Goal: Complete application form

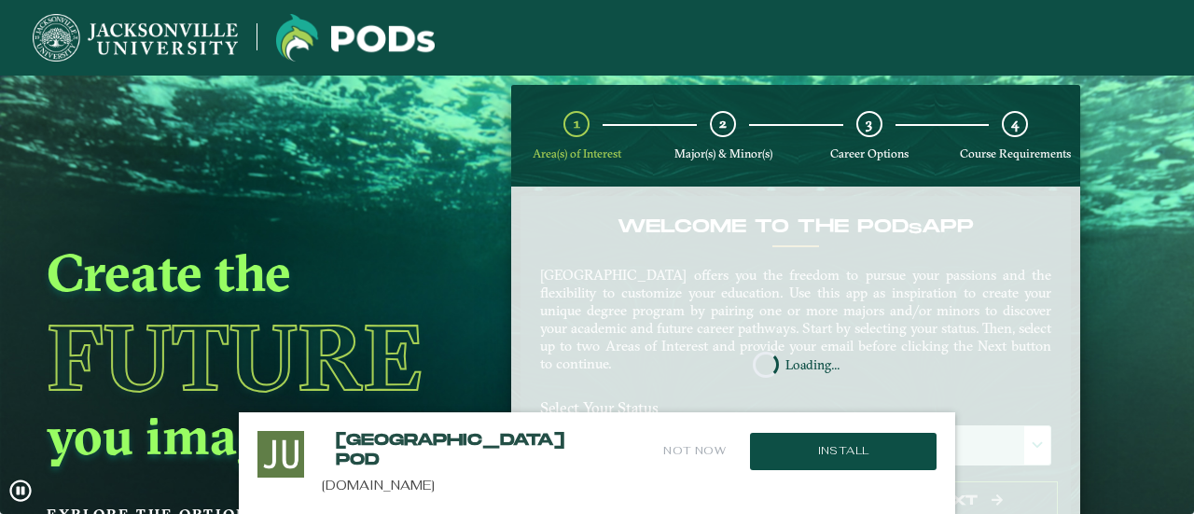
scroll to position [97, 0]
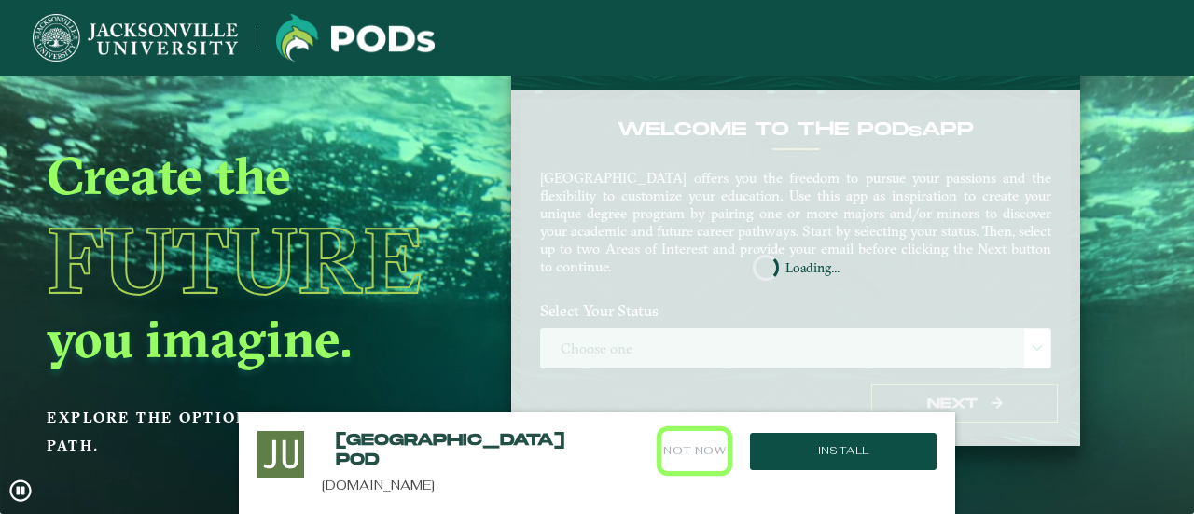
click at [690, 436] on button "Not Now" at bounding box center [694, 451] width 66 height 40
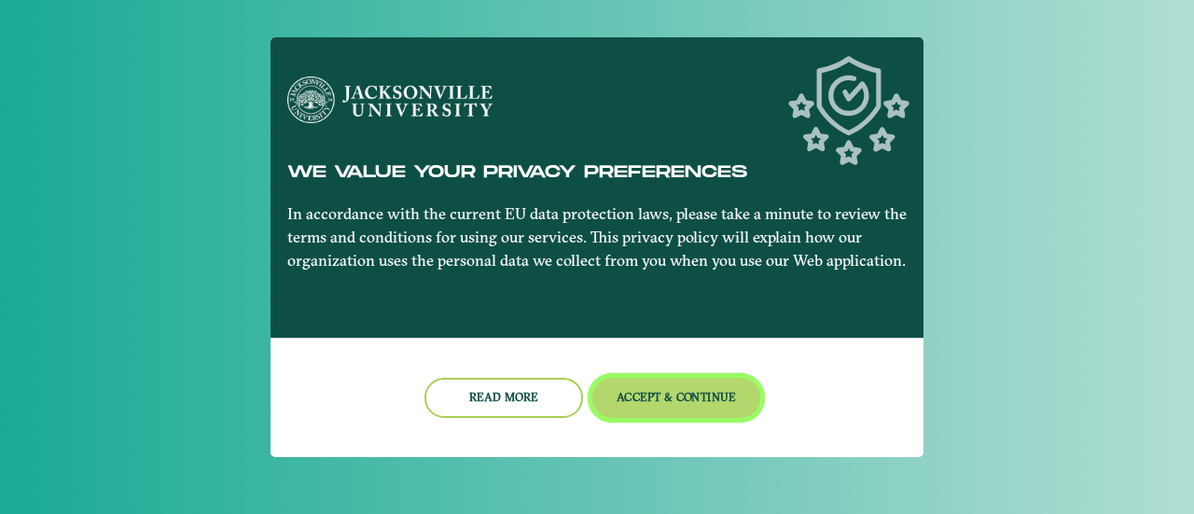
click at [646, 413] on button "Accept & Continue" at bounding box center [676, 398] width 169 height 40
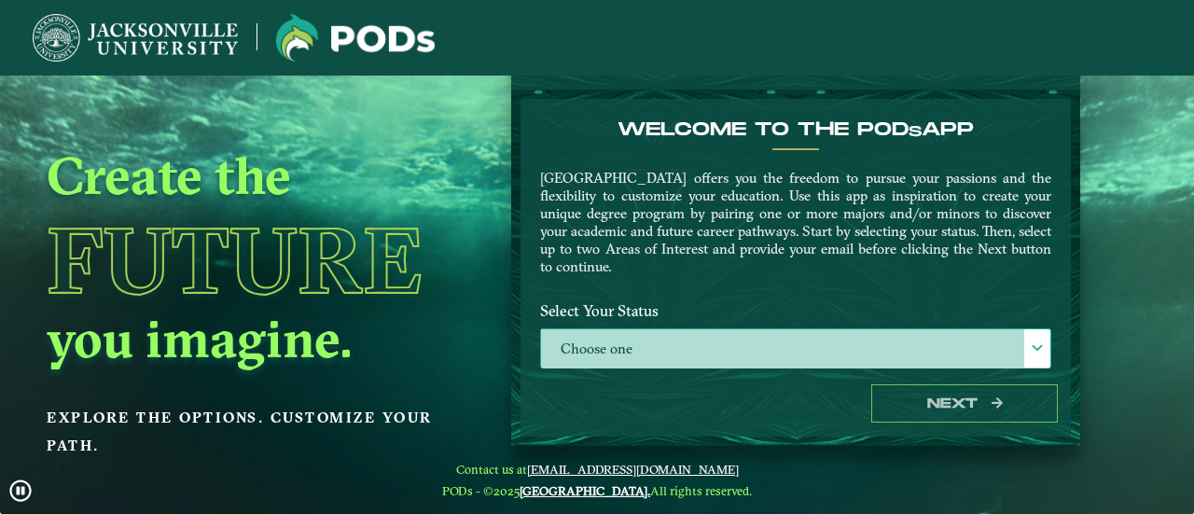
click at [632, 333] on label "Choose one" at bounding box center [795, 349] width 509 height 40
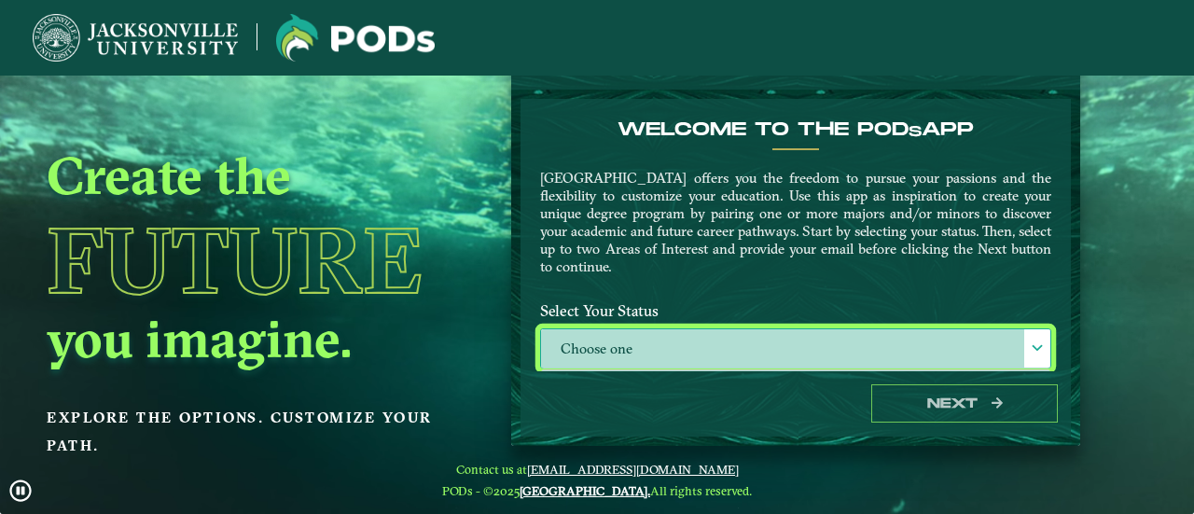
scroll to position [9, 81]
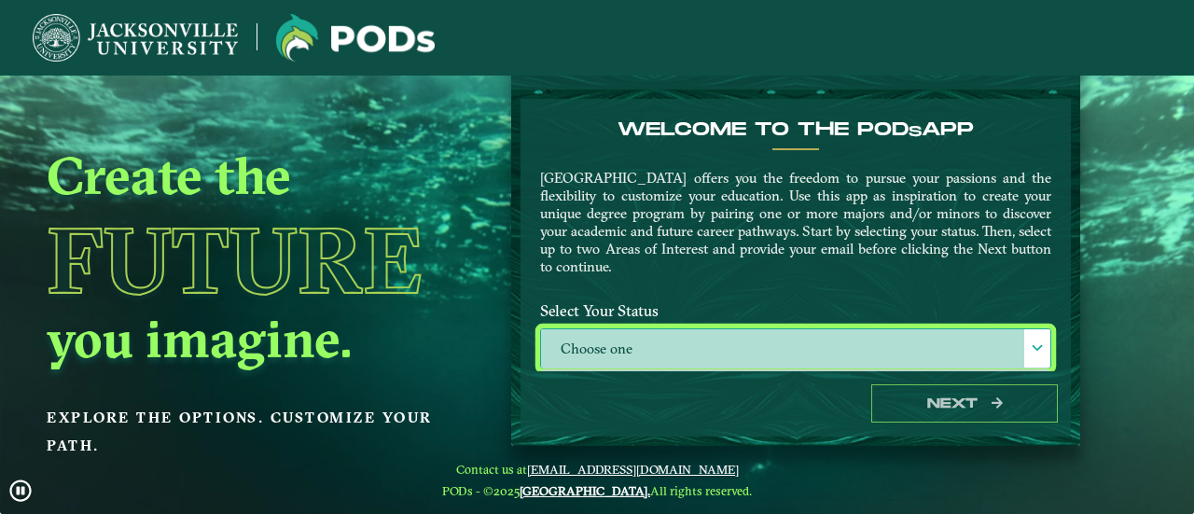
click at [691, 340] on label "Choose one" at bounding box center [795, 349] width 509 height 40
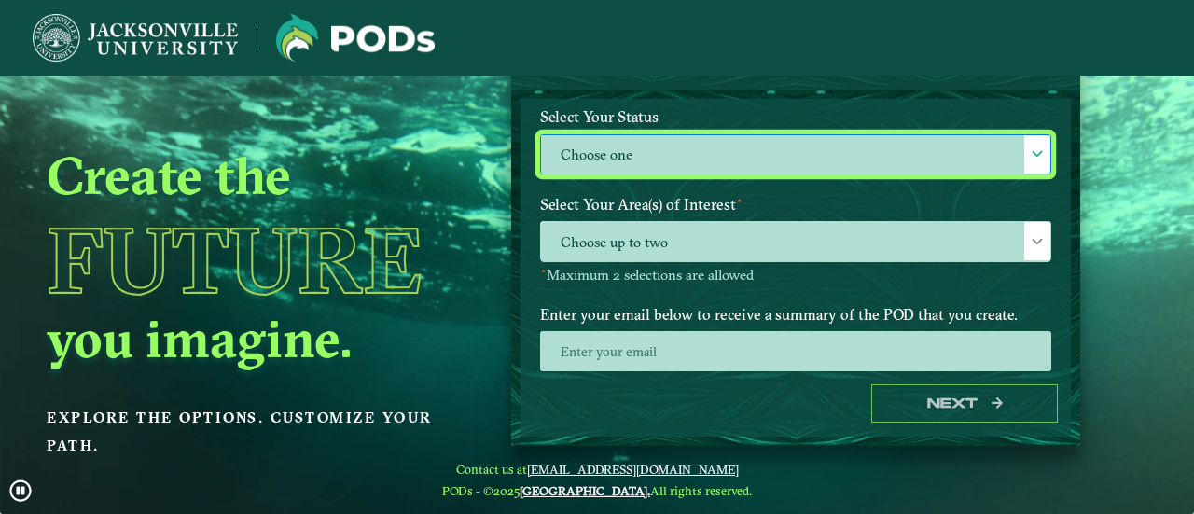
scroll to position [177, 0]
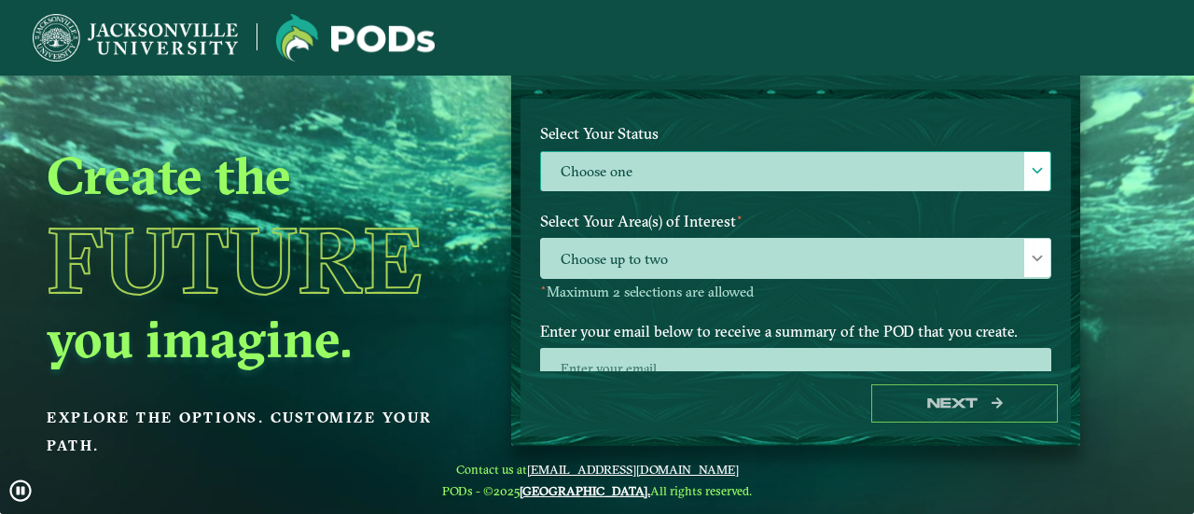
click at [671, 154] on label "Choose one" at bounding box center [795, 172] width 509 height 40
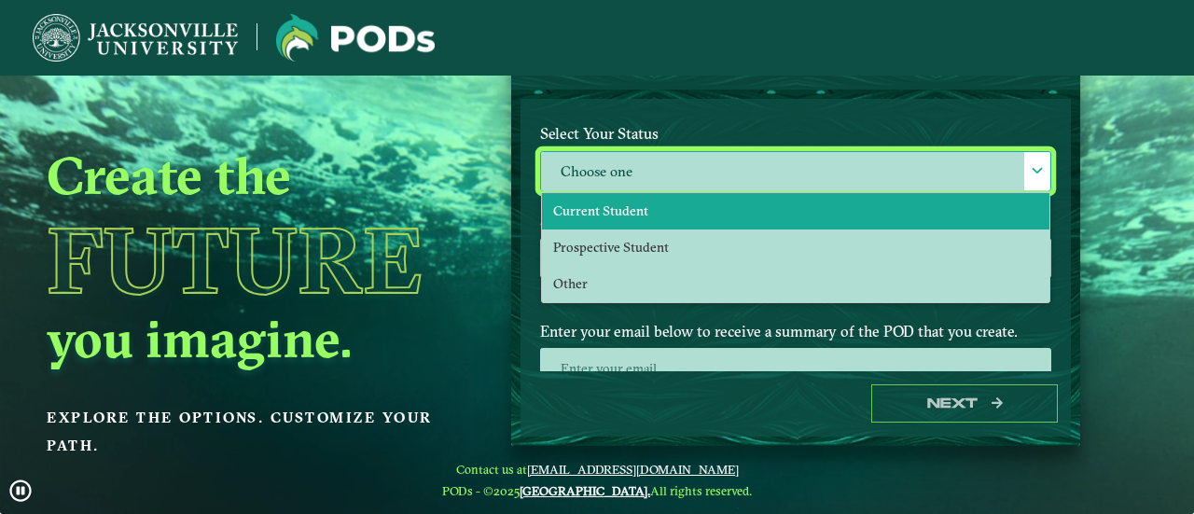
click at [639, 199] on li "Current Student" at bounding box center [795, 211] width 507 height 36
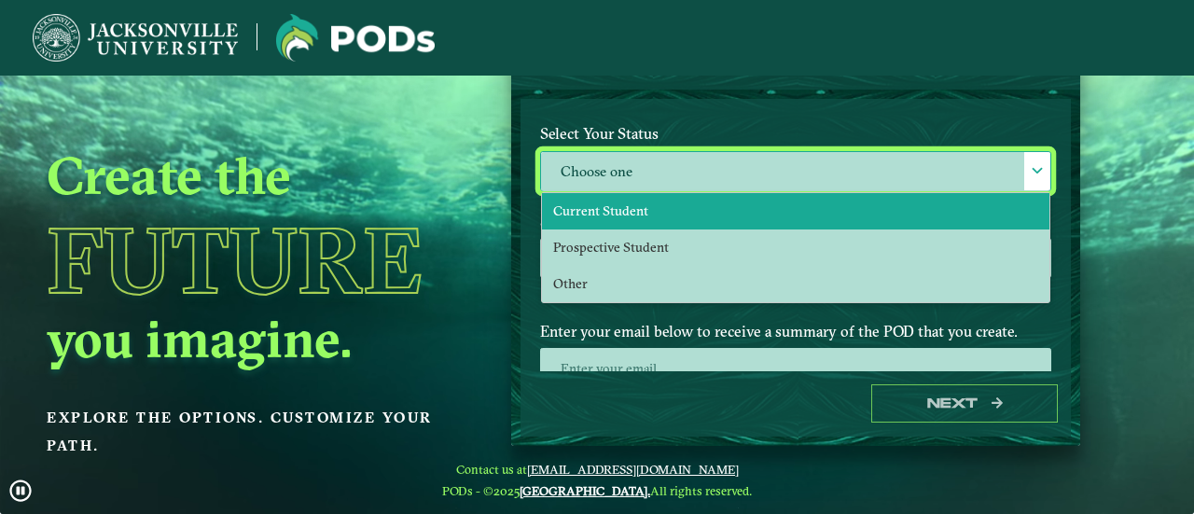
select select "[object Object]"
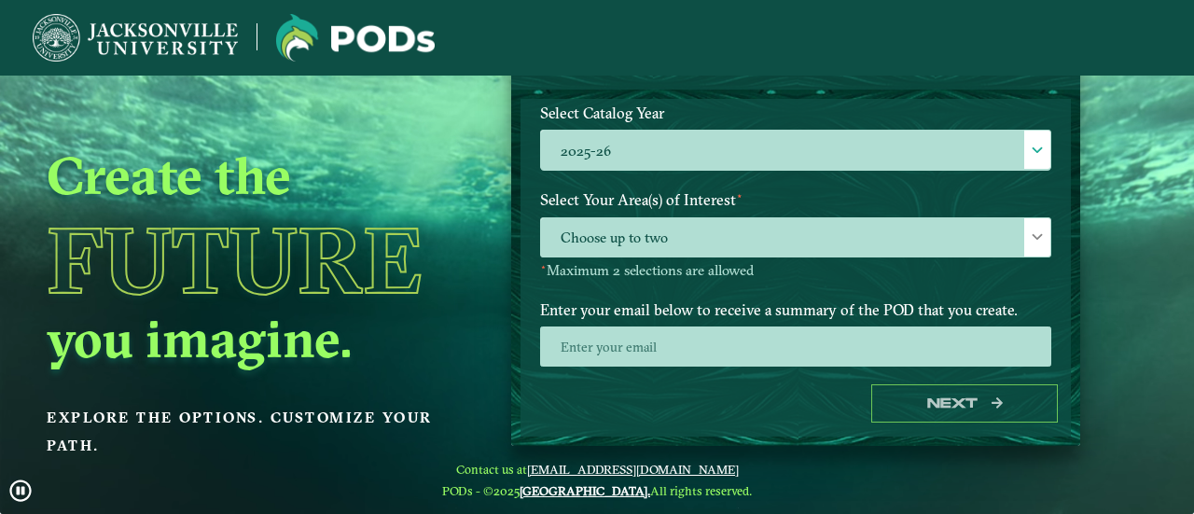
scroll to position [287, 0]
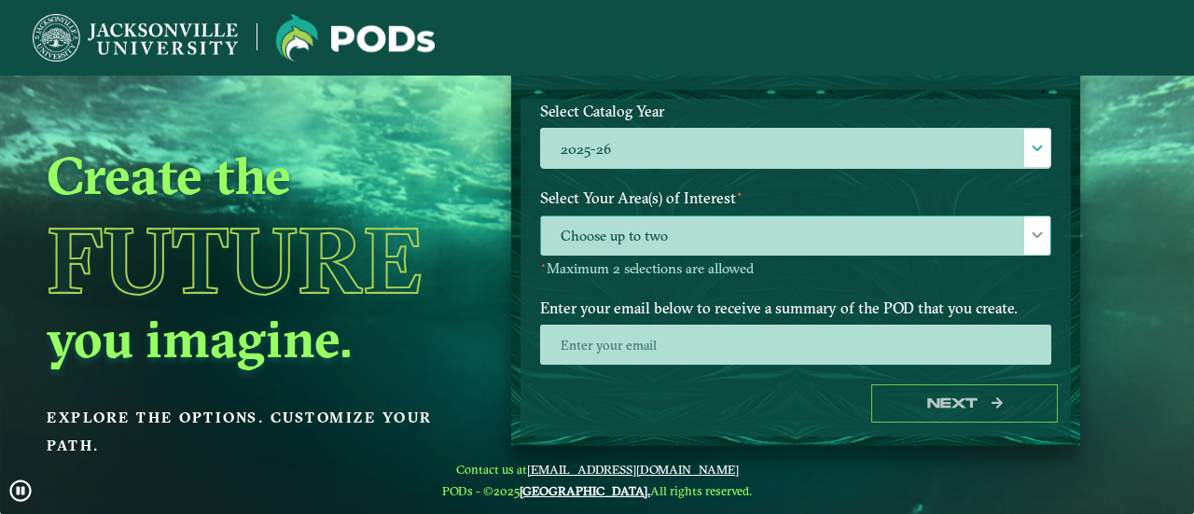
click at [657, 239] on span "Choose up to two" at bounding box center [795, 236] width 509 height 40
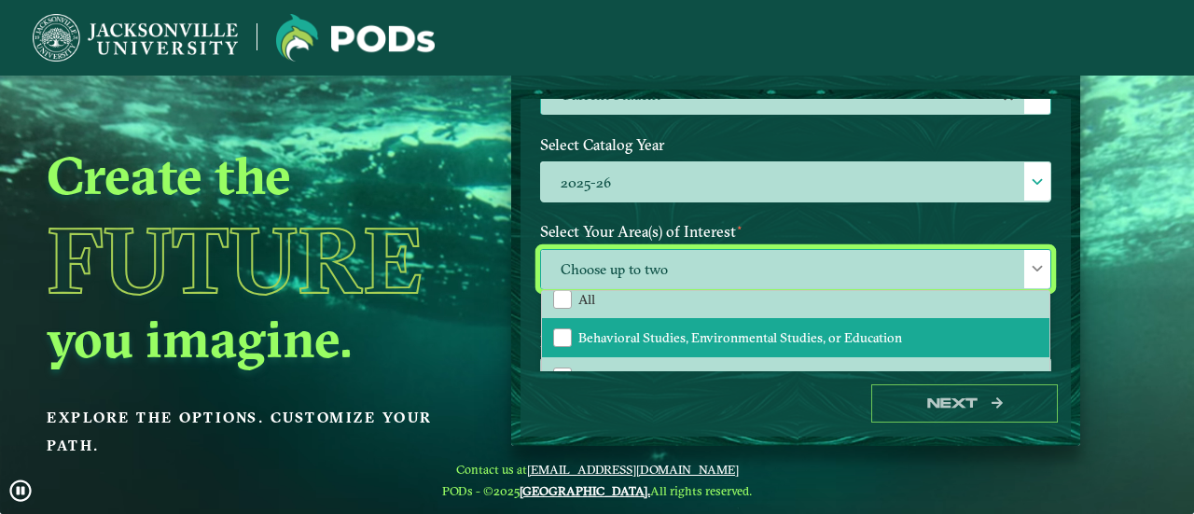
scroll to position [53, 0]
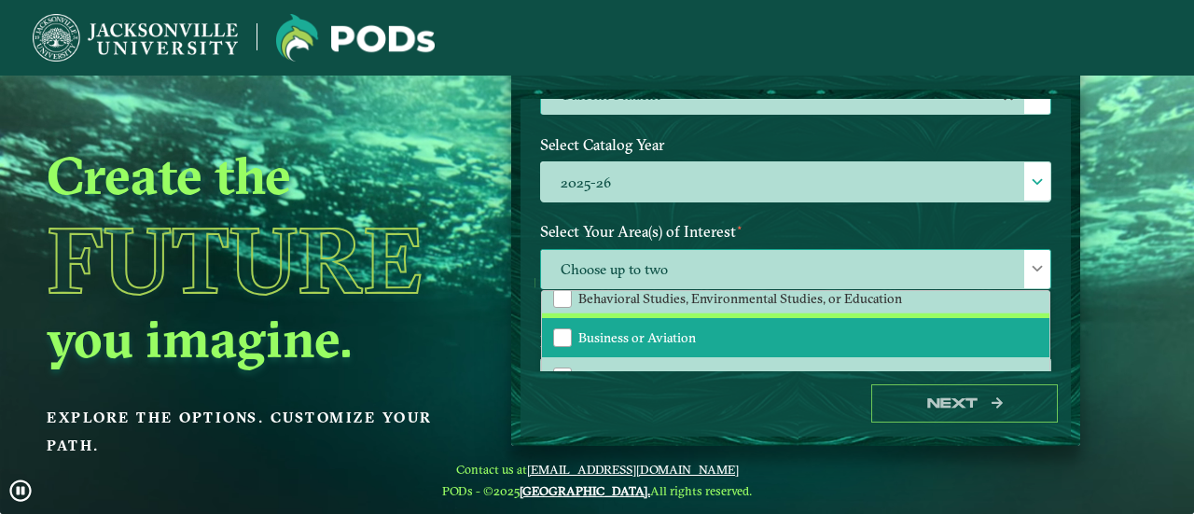
click at [642, 340] on span "Business or Aviation" at bounding box center [637, 337] width 118 height 17
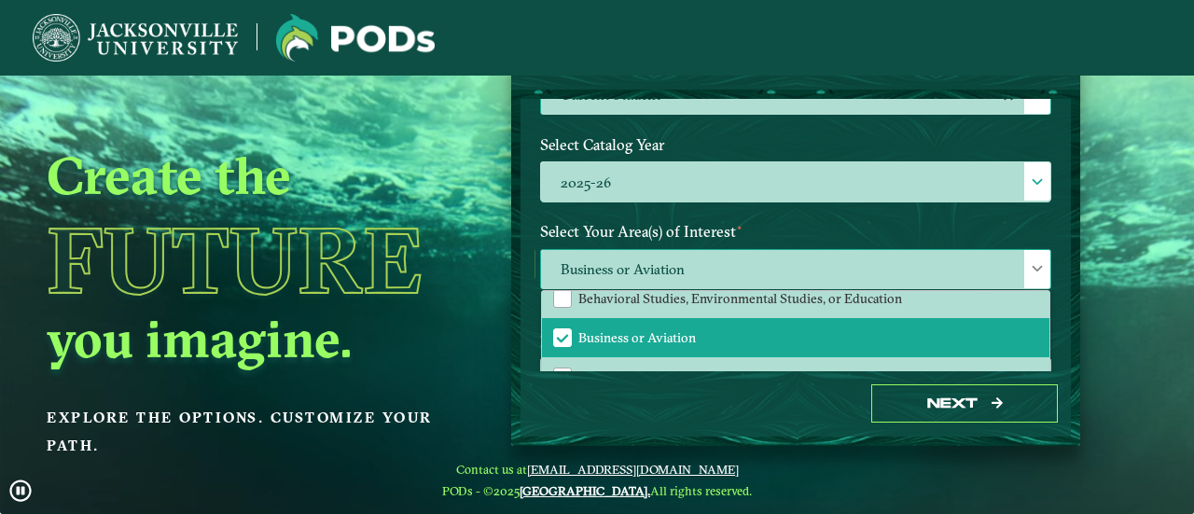
click at [690, 262] on span "Business or Aviation" at bounding box center [795, 270] width 509 height 40
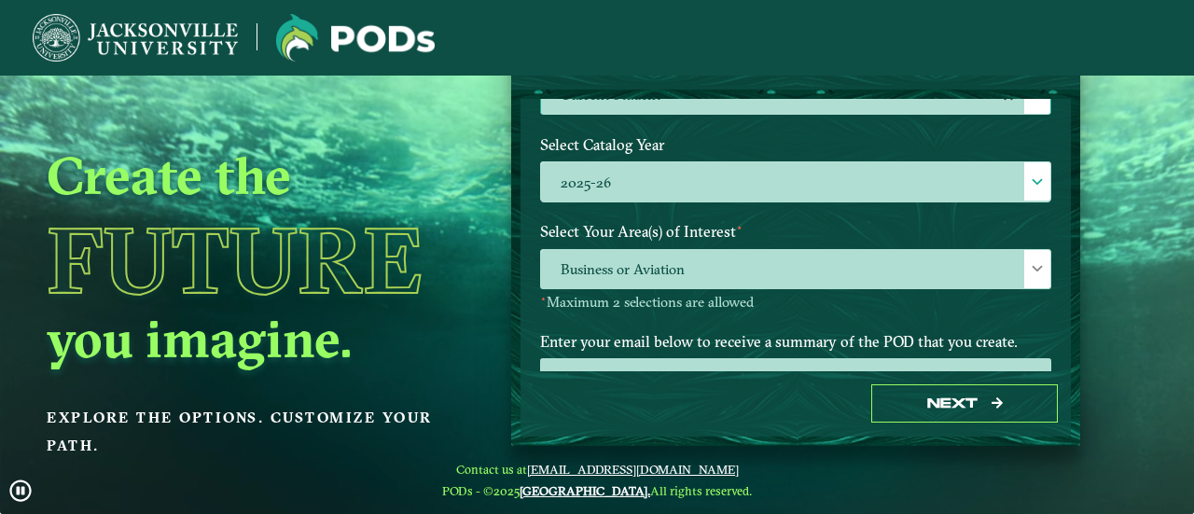
scroll to position [351, 0]
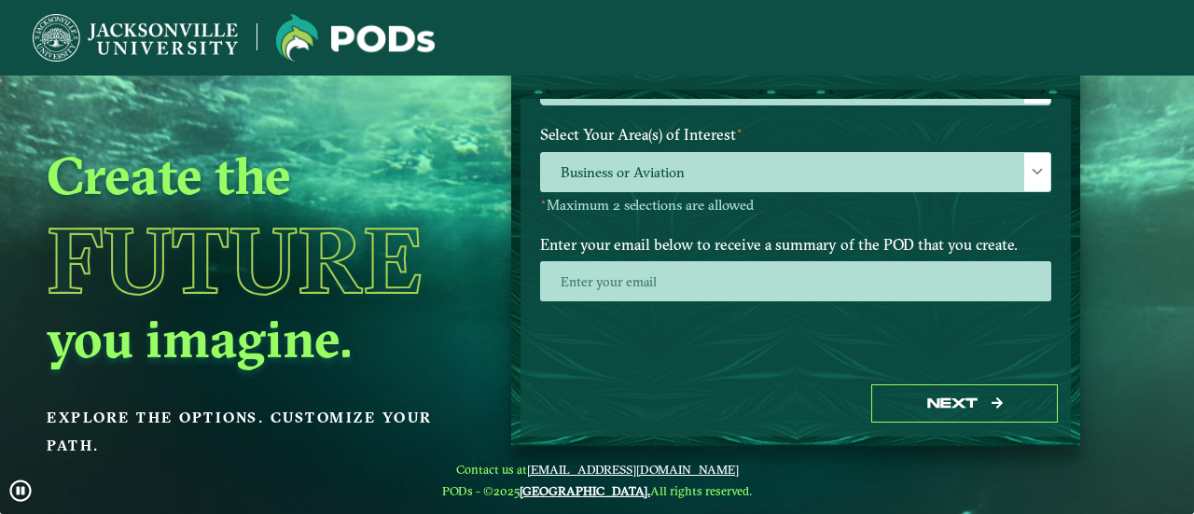
click at [899, 384] on div "Next" at bounding box center [795, 403] width 550 height 64
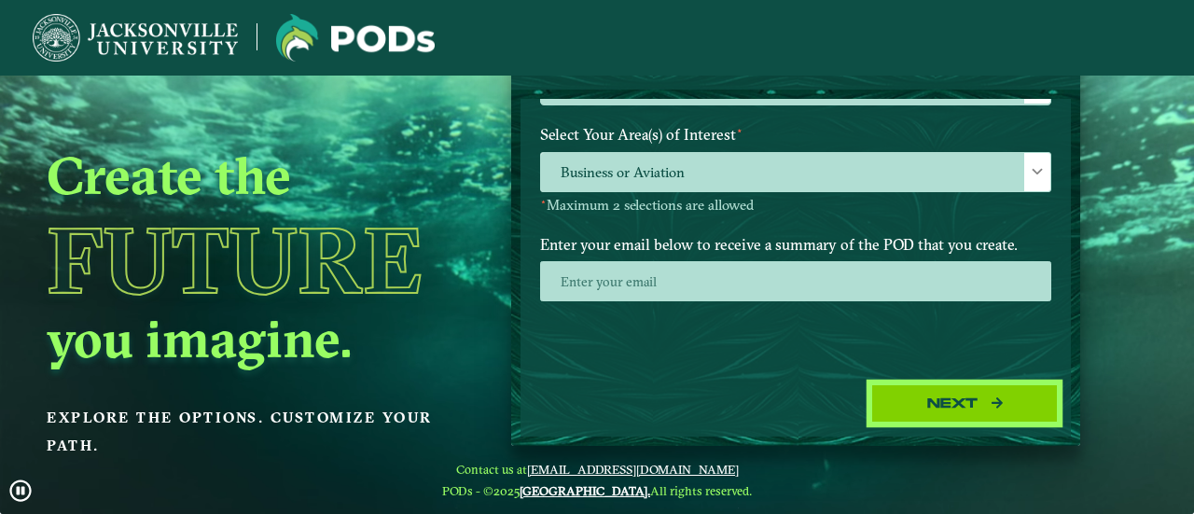
click at [903, 397] on button "Next" at bounding box center [964, 403] width 187 height 38
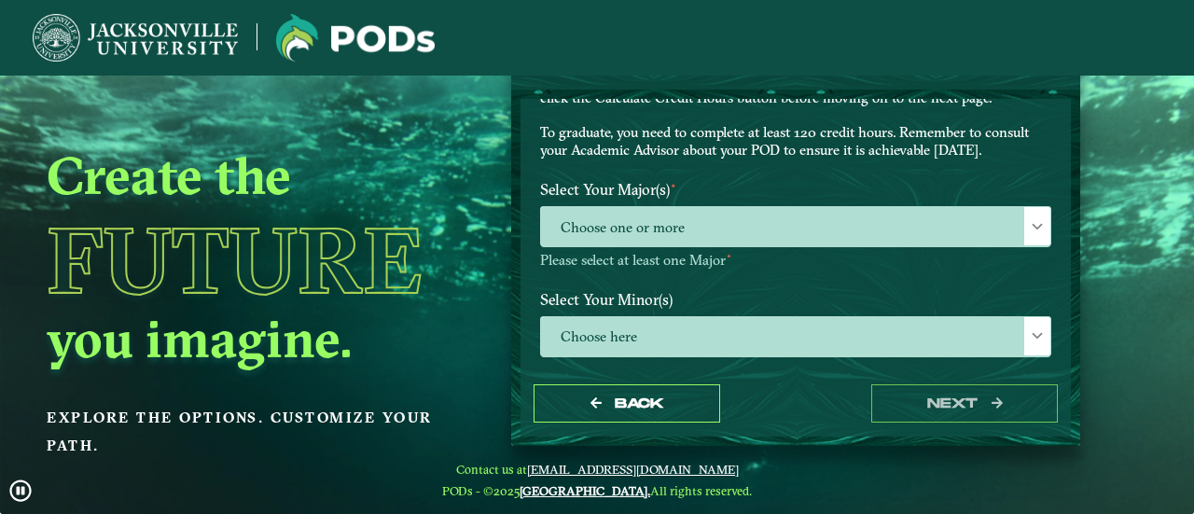
scroll to position [116, 0]
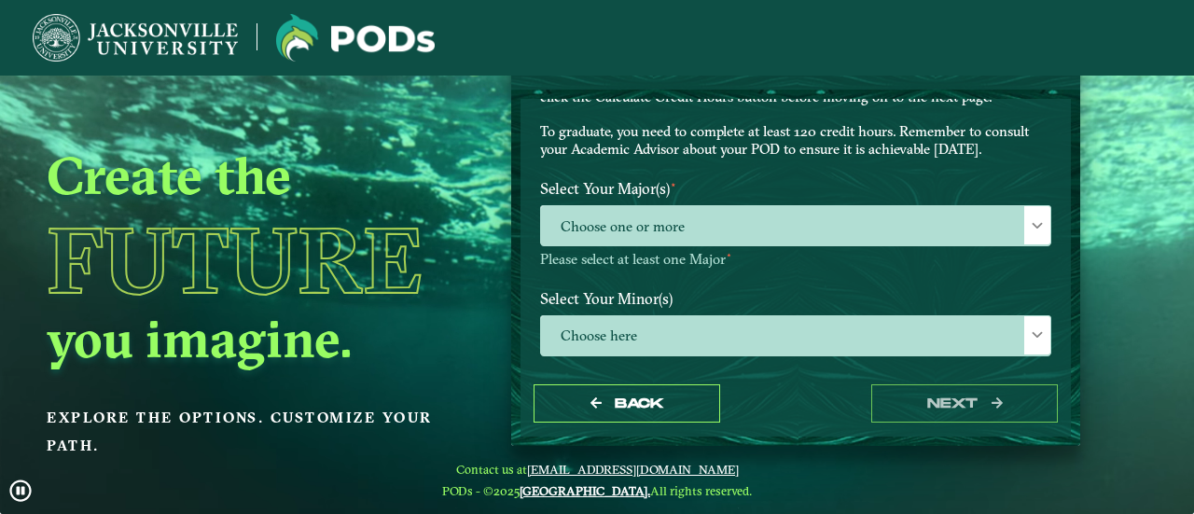
click at [840, 247] on p-multiselect "Choose one or more" at bounding box center [795, 241] width 511 height 18
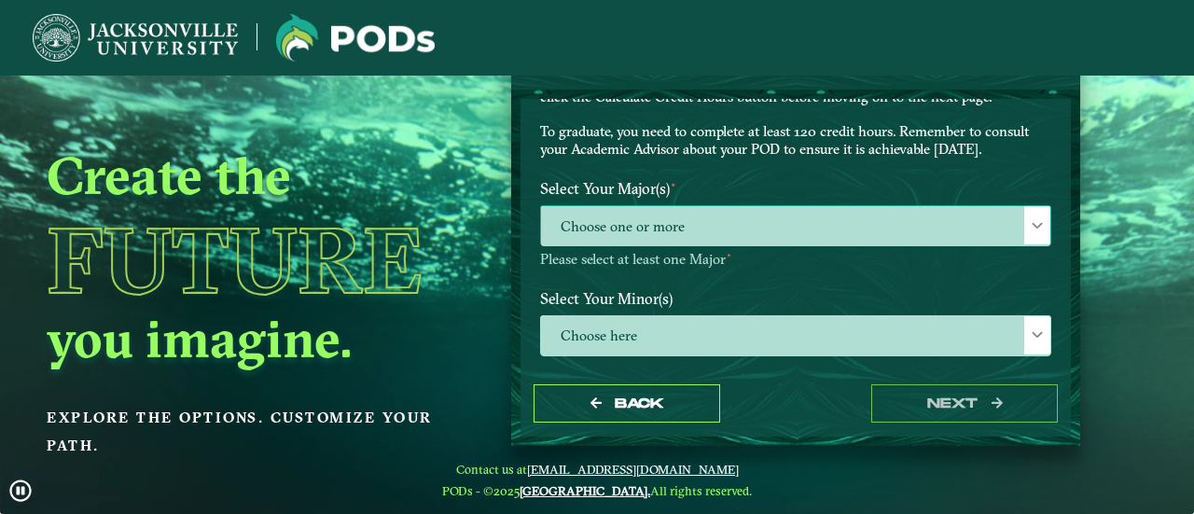
click at [848, 229] on span "Choose one or more" at bounding box center [795, 226] width 509 height 40
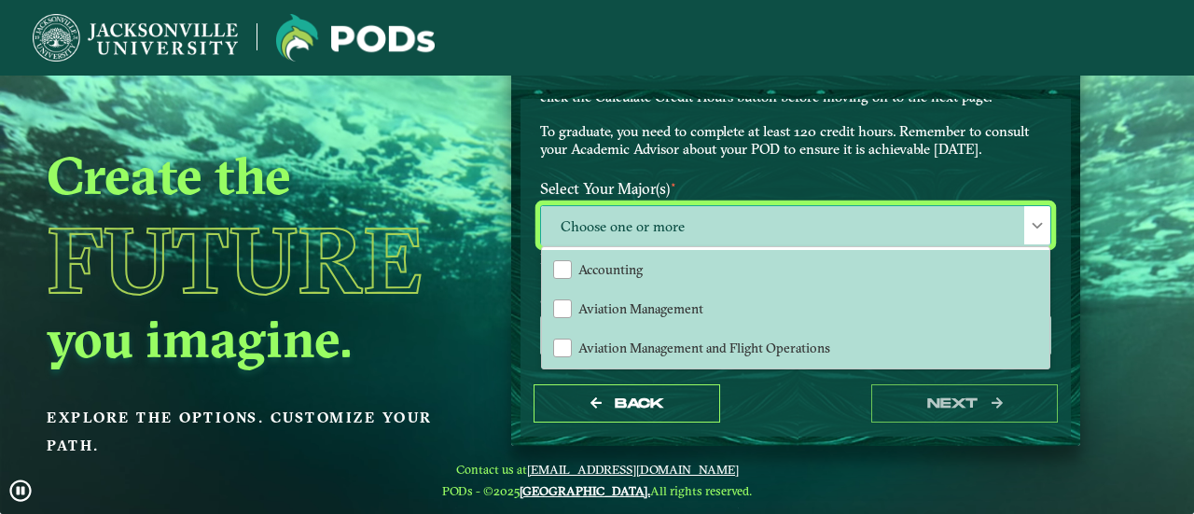
scroll to position [9, 81]
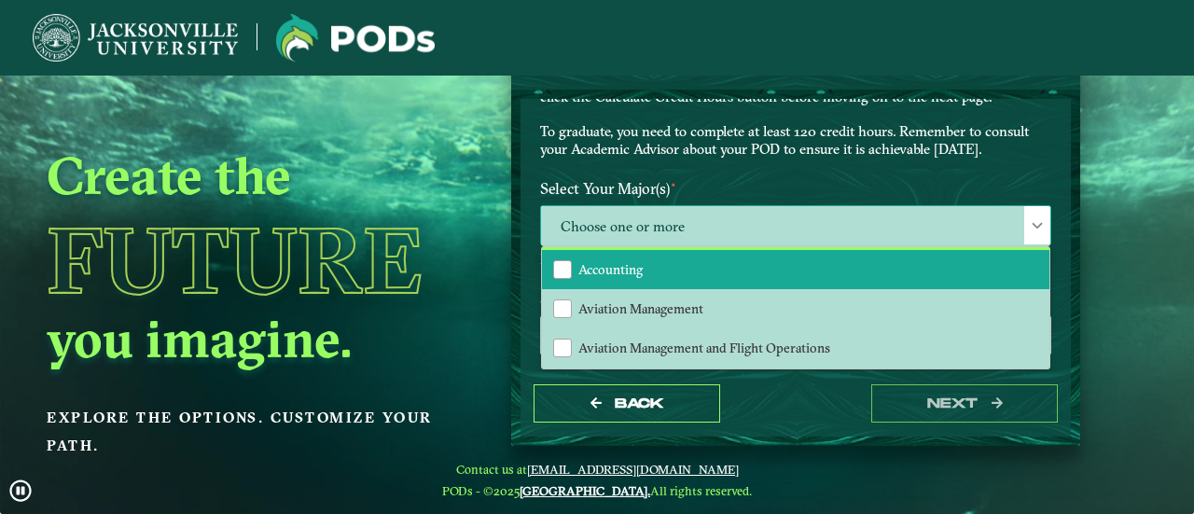
click at [817, 269] on li "Accounting" at bounding box center [795, 269] width 507 height 39
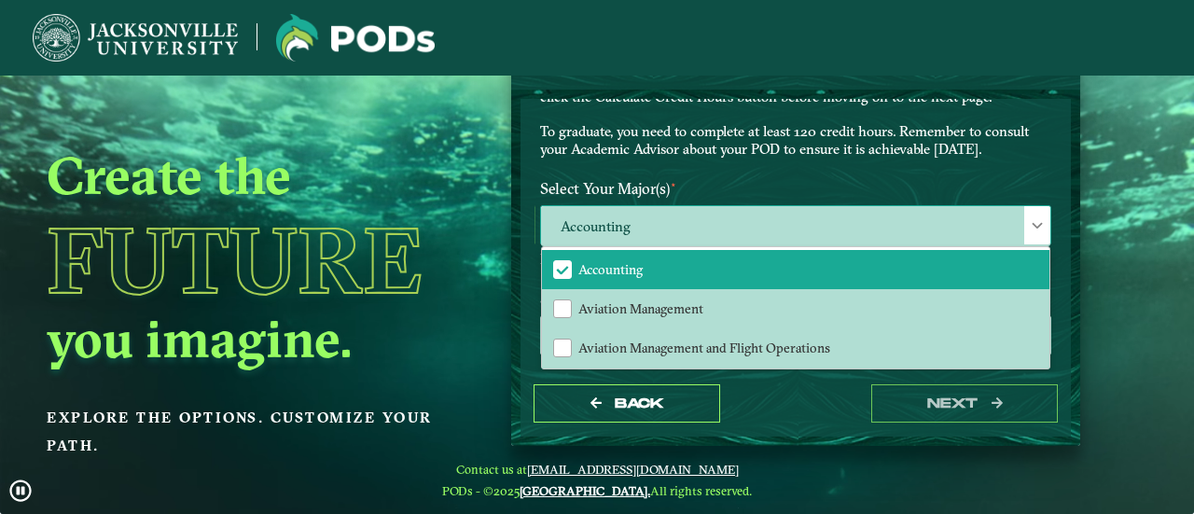
click at [787, 210] on span "Accounting" at bounding box center [795, 226] width 509 height 40
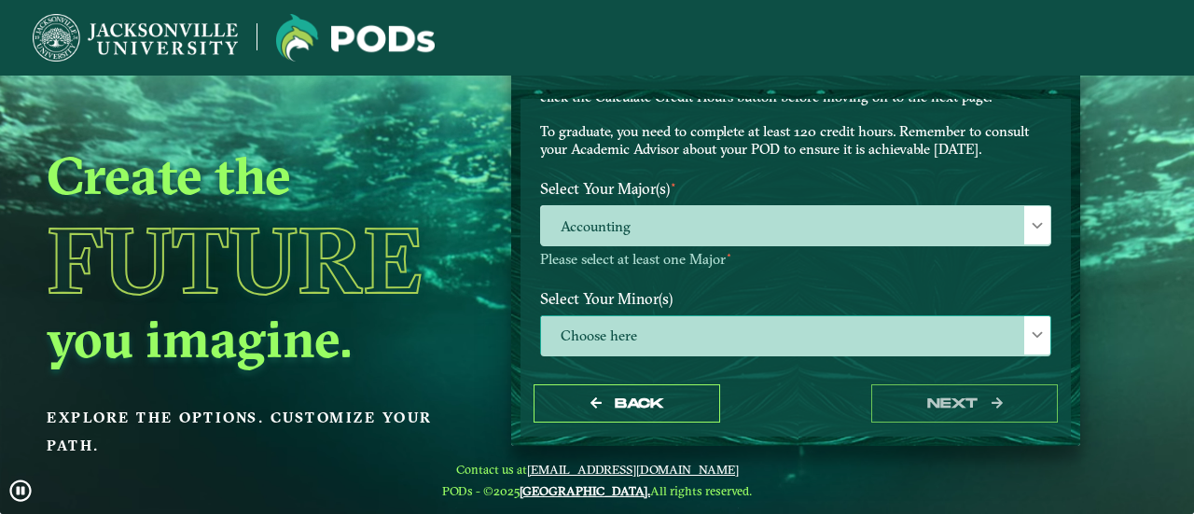
click at [748, 339] on span "Choose here" at bounding box center [795, 336] width 509 height 40
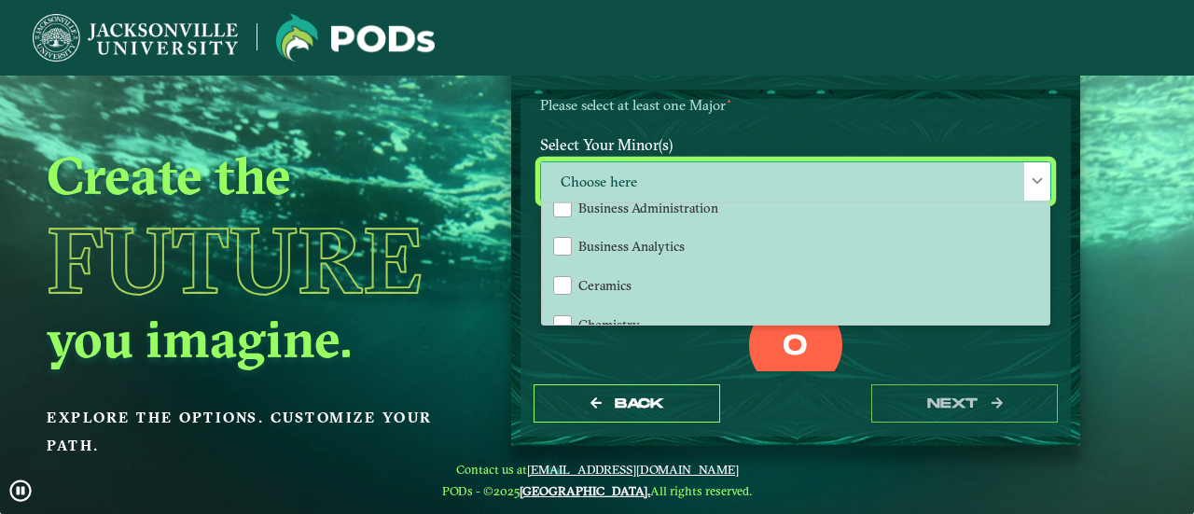
scroll to position [330, 0]
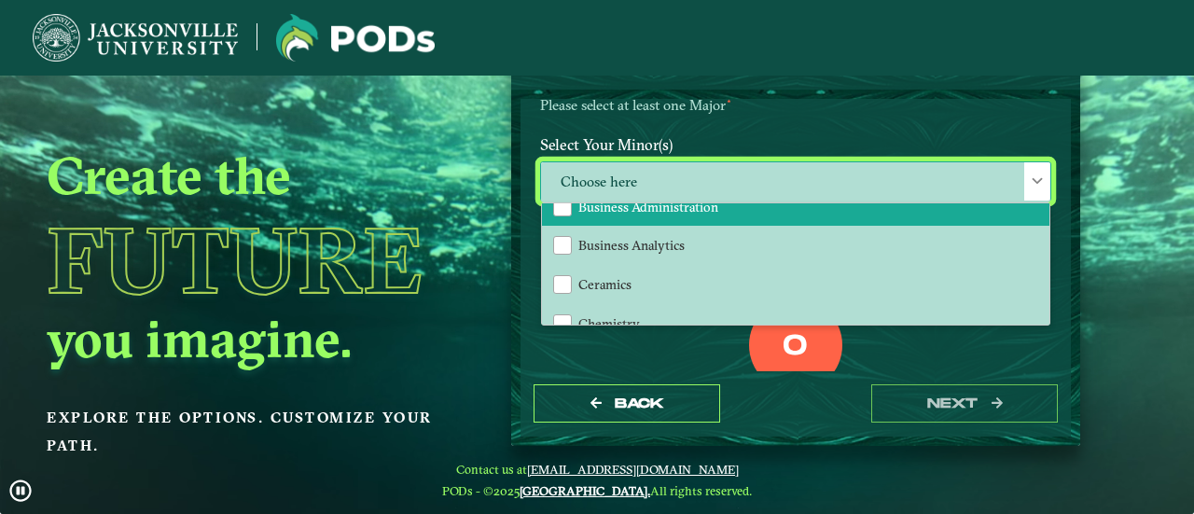
click at [670, 203] on span "Business Administration" at bounding box center [648, 207] width 140 height 17
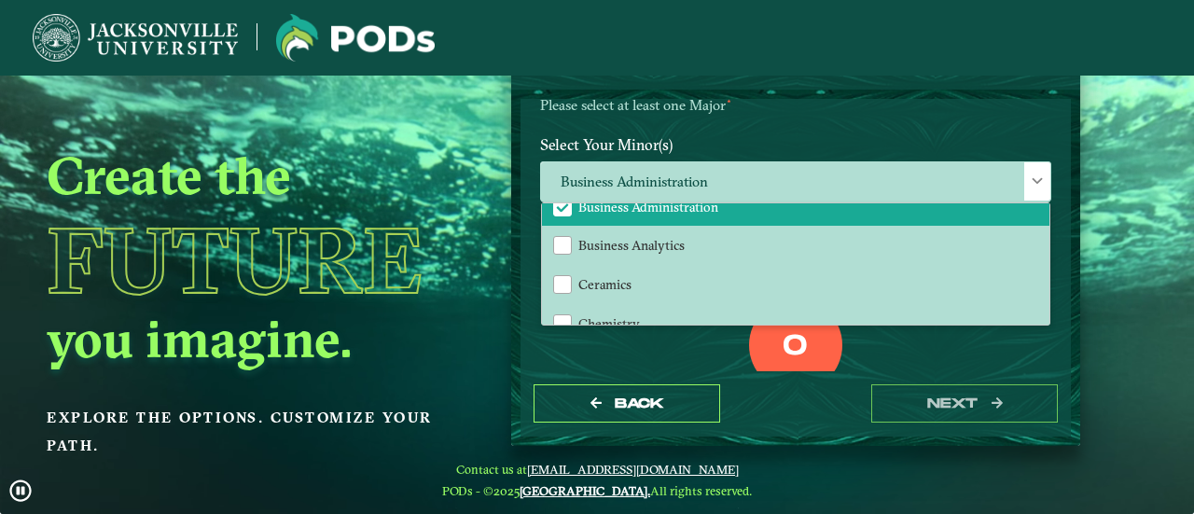
click at [586, 363] on div "0 Total Credit Hours" at bounding box center [795, 377] width 539 height 159
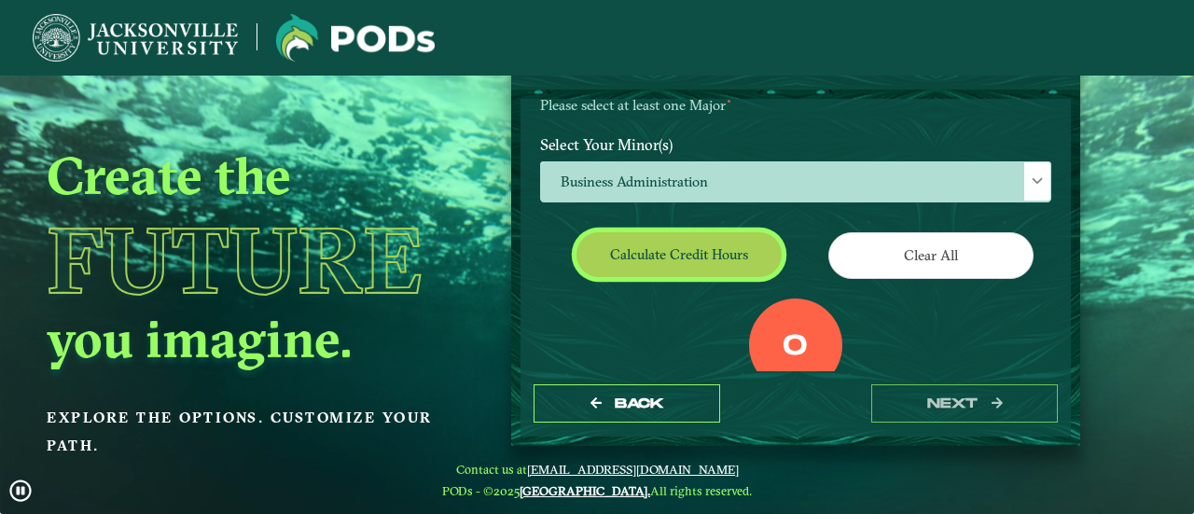
click at [728, 248] on button "Calculate credit hours" at bounding box center [678, 254] width 205 height 44
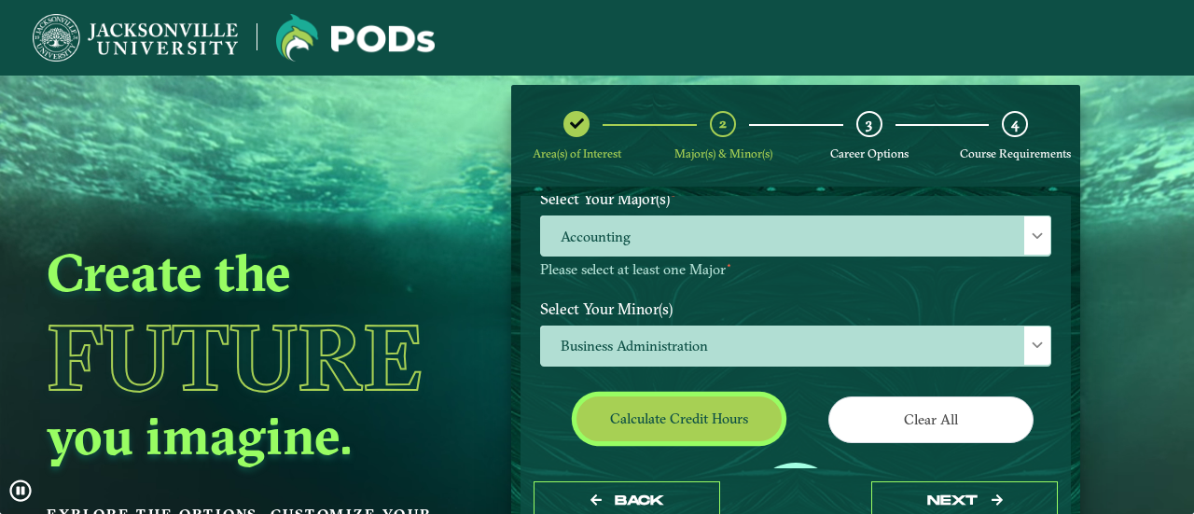
scroll to position [197, 0]
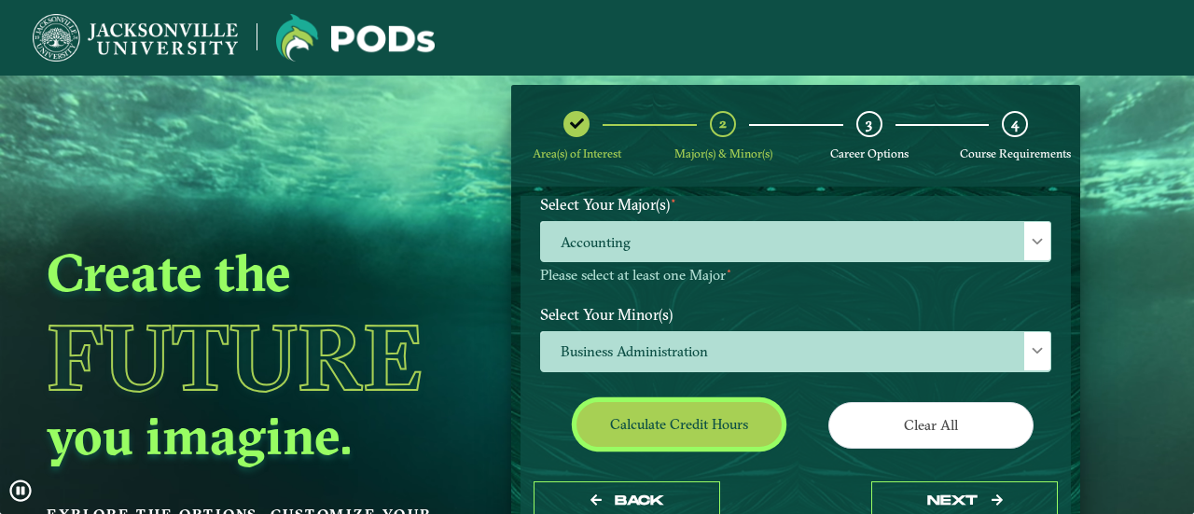
click at [705, 419] on button "Calculate credit hours" at bounding box center [678, 424] width 205 height 44
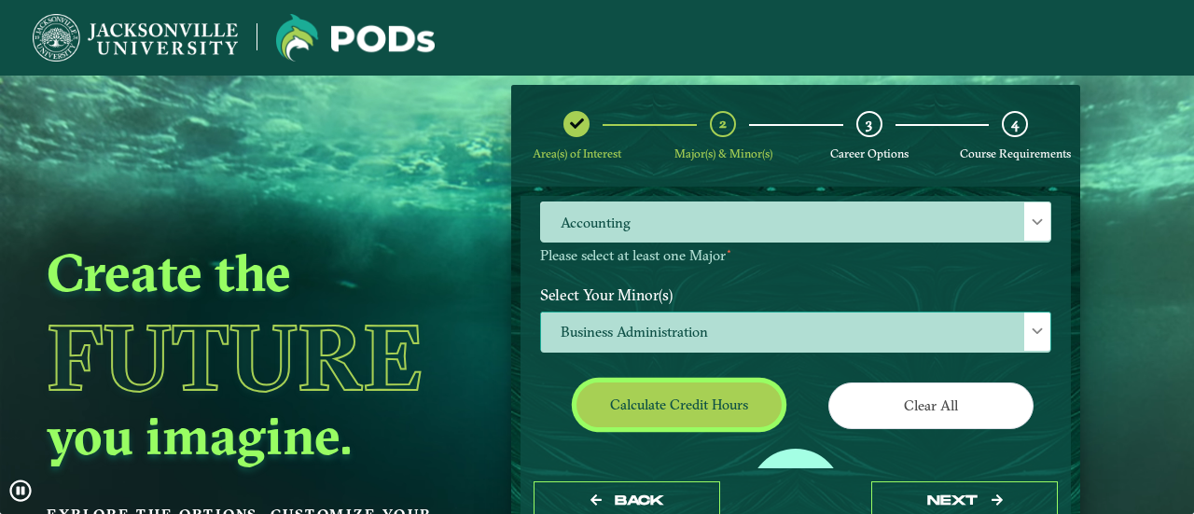
scroll to position [215, 0]
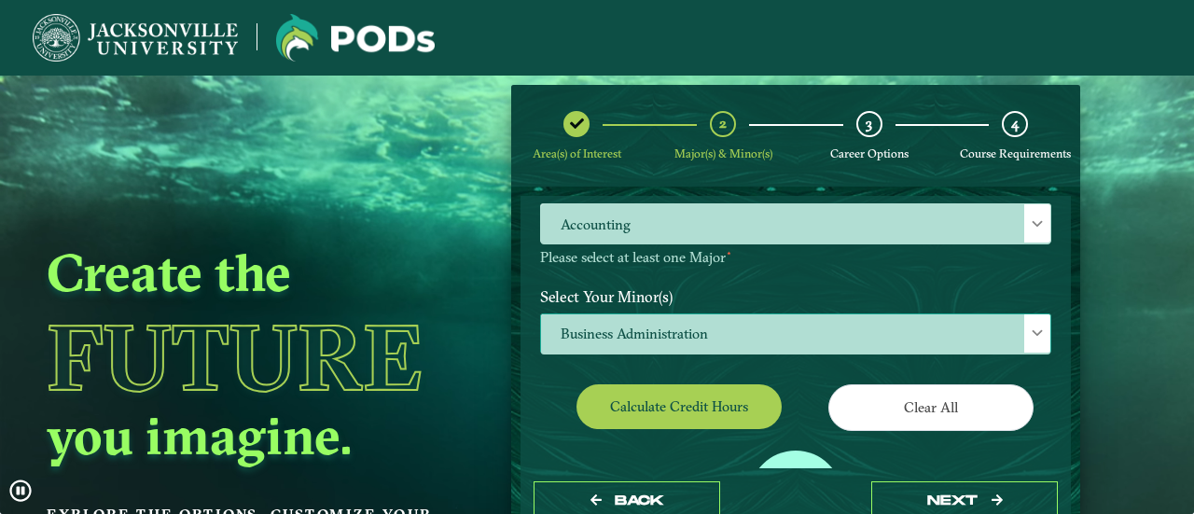
click at [727, 329] on span "Business Administration" at bounding box center [795, 334] width 509 height 40
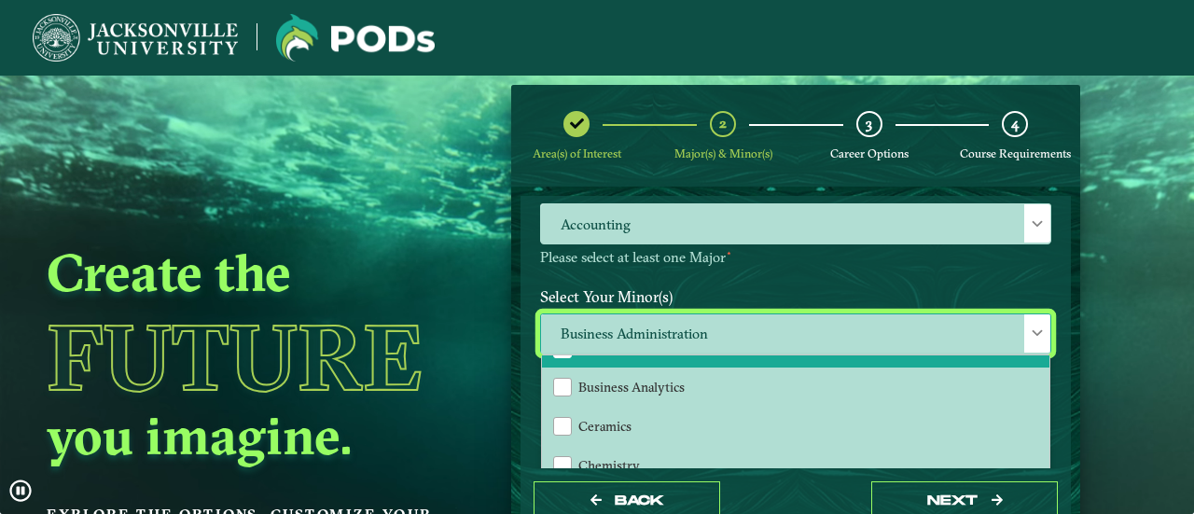
scroll to position [331, 0]
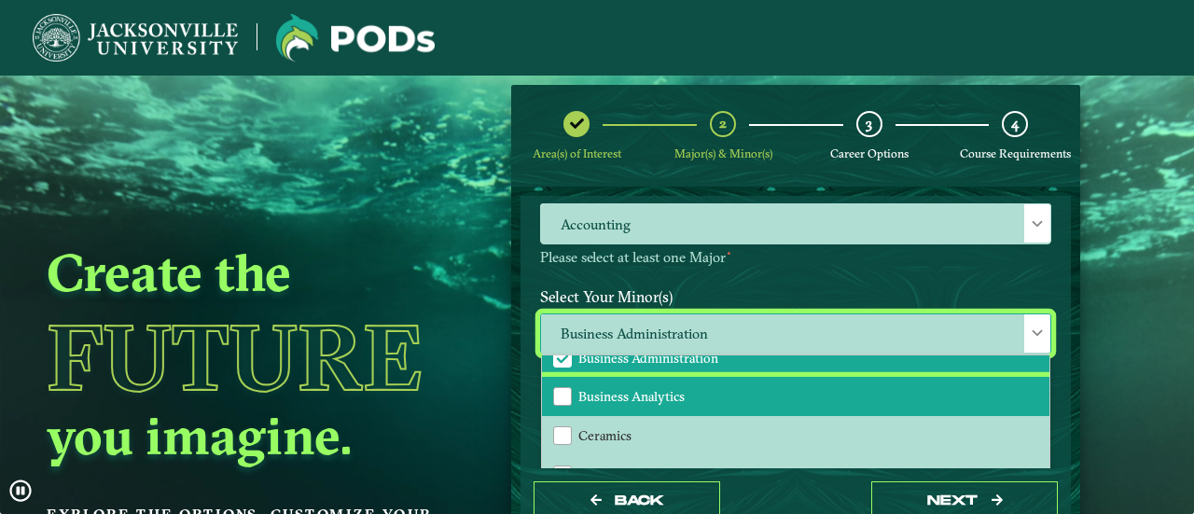
click at [658, 400] on span "Business Analytics" at bounding box center [631, 396] width 106 height 17
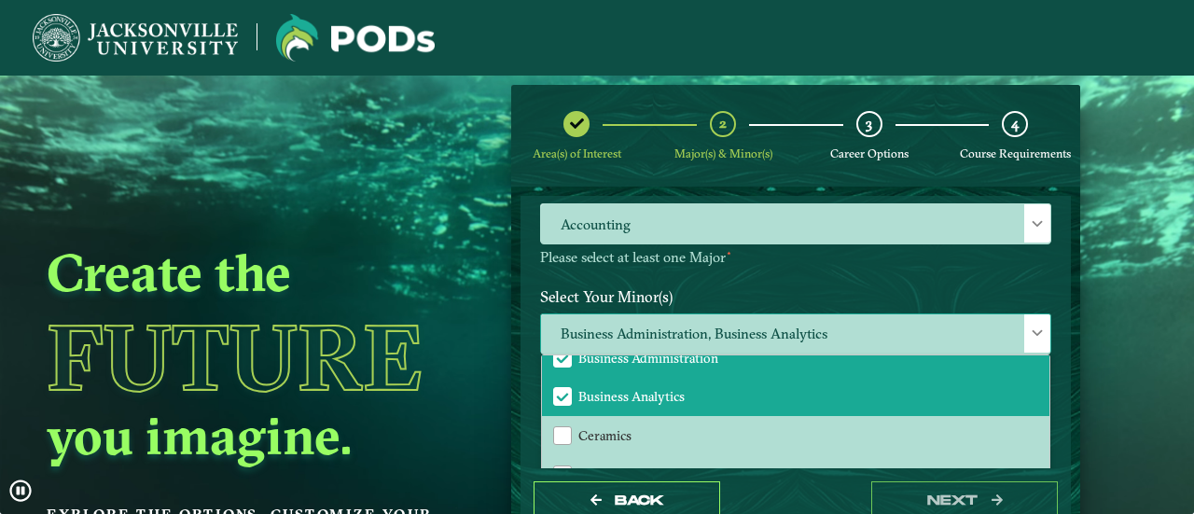
click at [574, 350] on span "Business Administration, Business Analytics" at bounding box center [795, 334] width 509 height 40
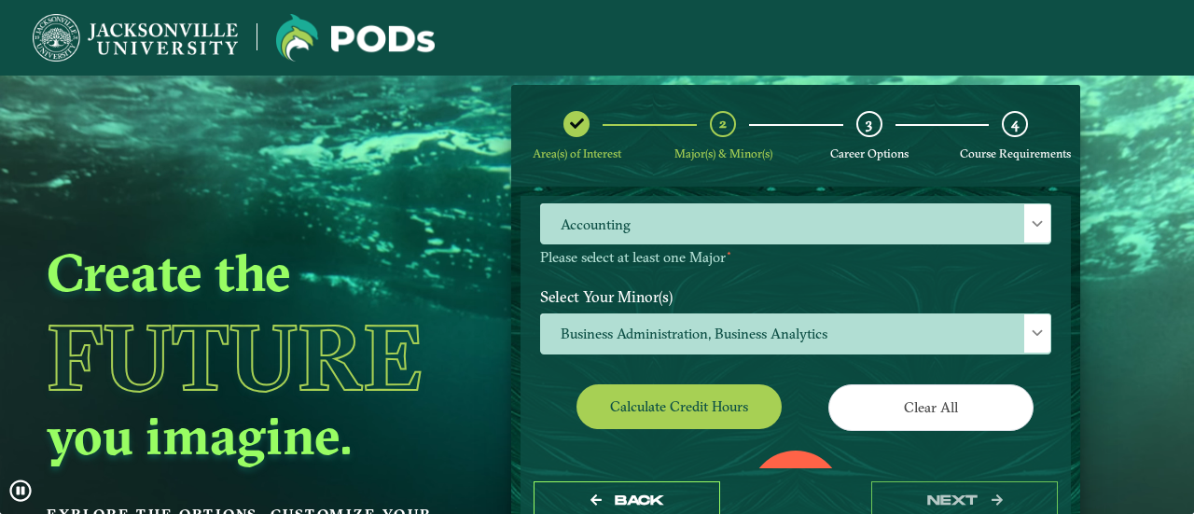
click at [608, 309] on label "Select Your Minor(s)" at bounding box center [795, 296] width 539 height 35
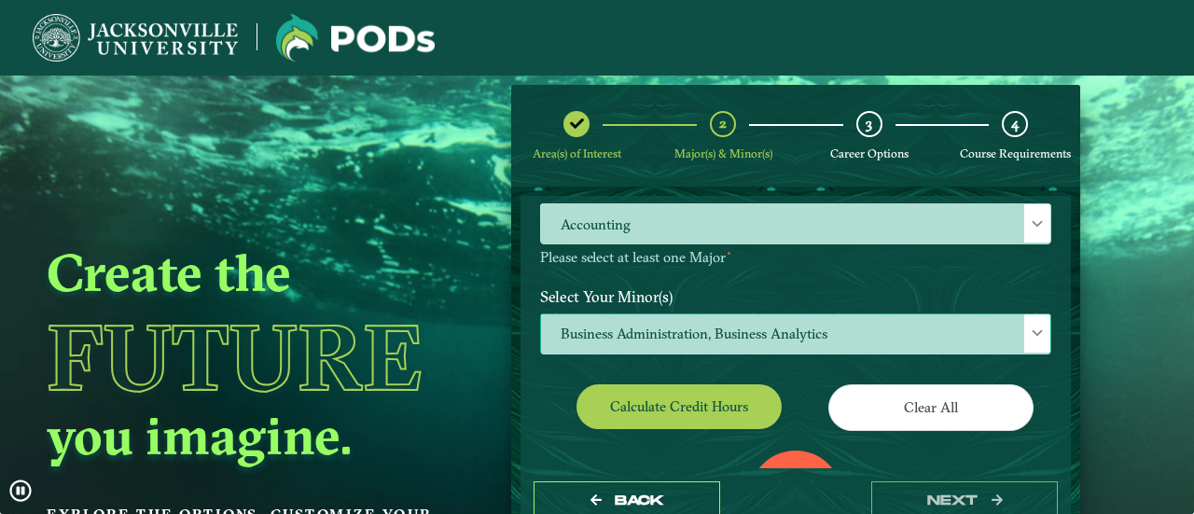
click at [606, 329] on span "Business Administration, Business Analytics" at bounding box center [795, 334] width 509 height 40
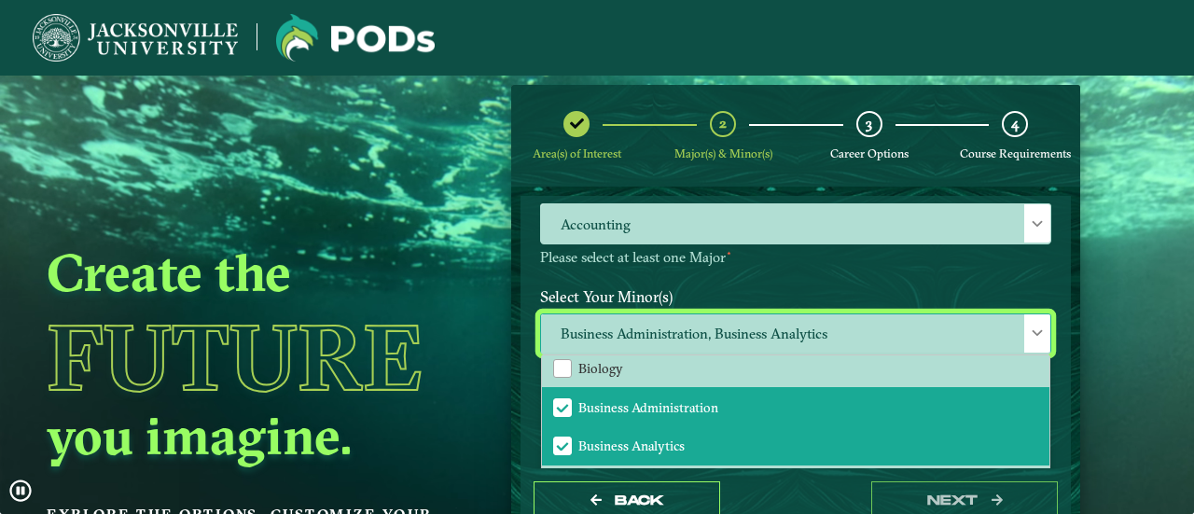
scroll to position [296, 0]
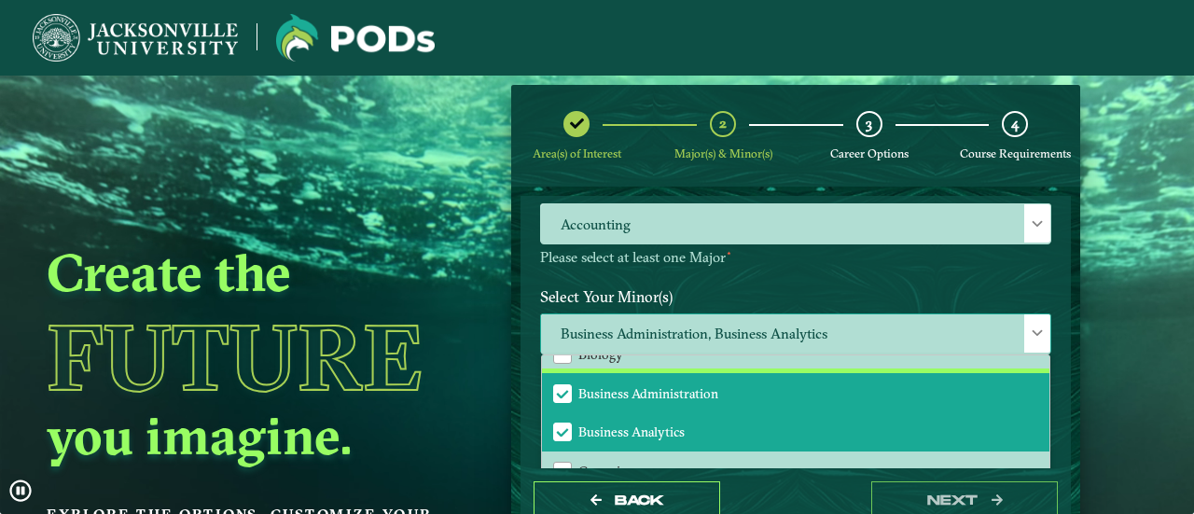
click at [566, 391] on span "Business Administration" at bounding box center [562, 393] width 17 height 17
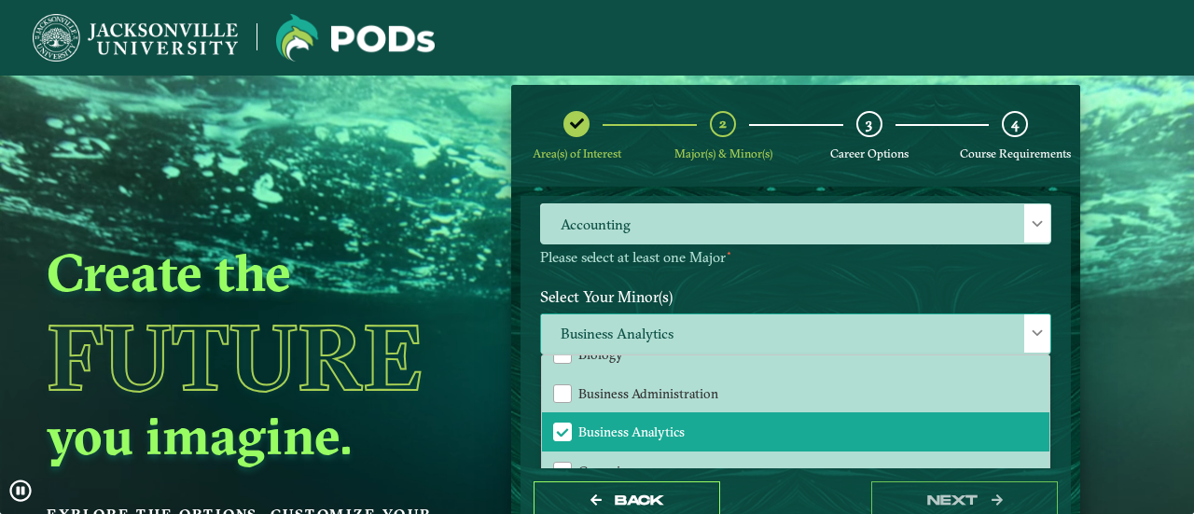
click at [584, 326] on span "Business Analytics" at bounding box center [795, 334] width 509 height 40
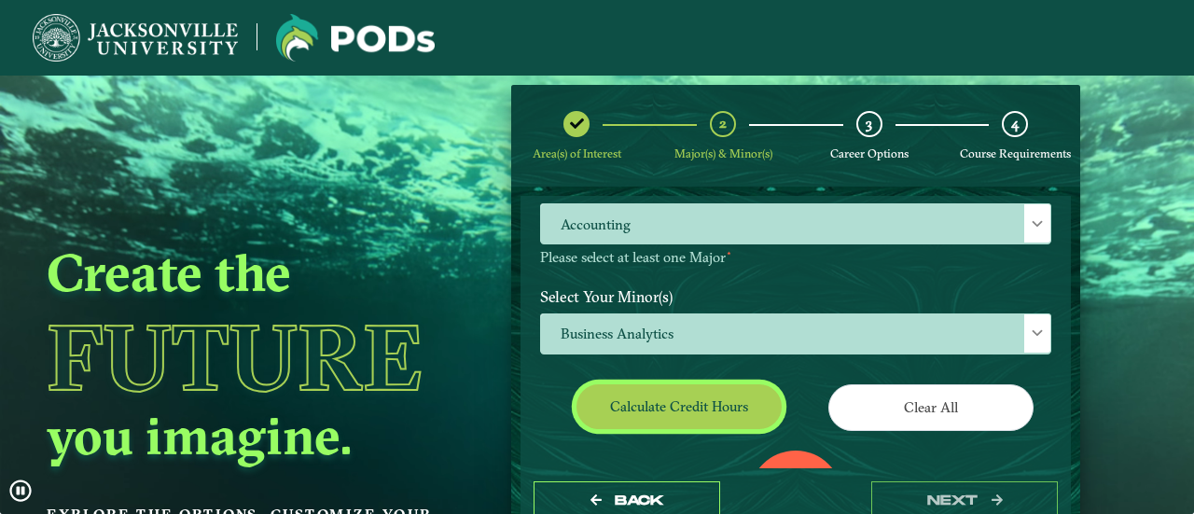
click at [643, 412] on button "Calculate credit hours" at bounding box center [678, 406] width 205 height 44
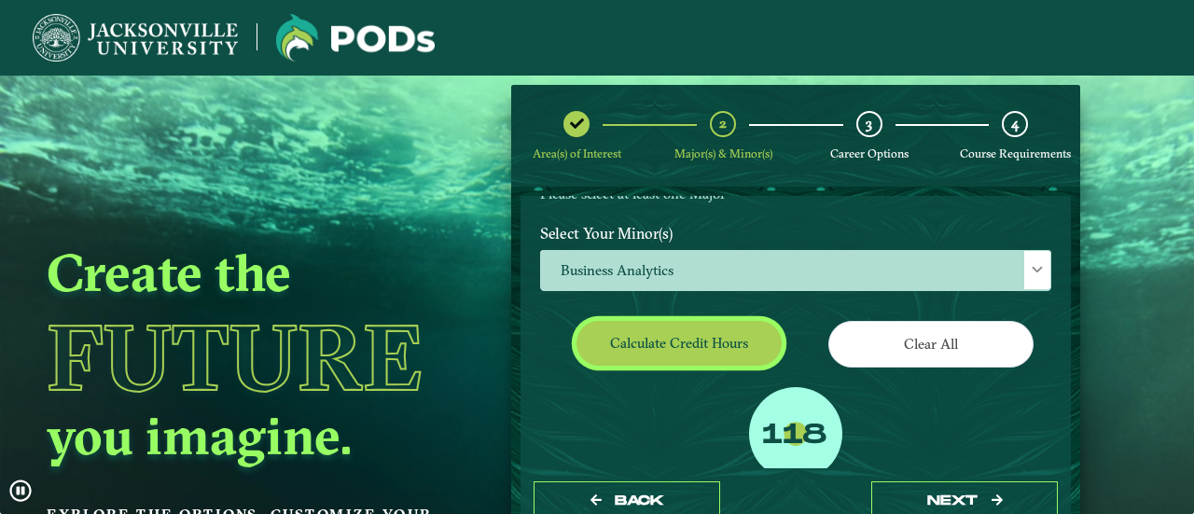
scroll to position [274, 0]
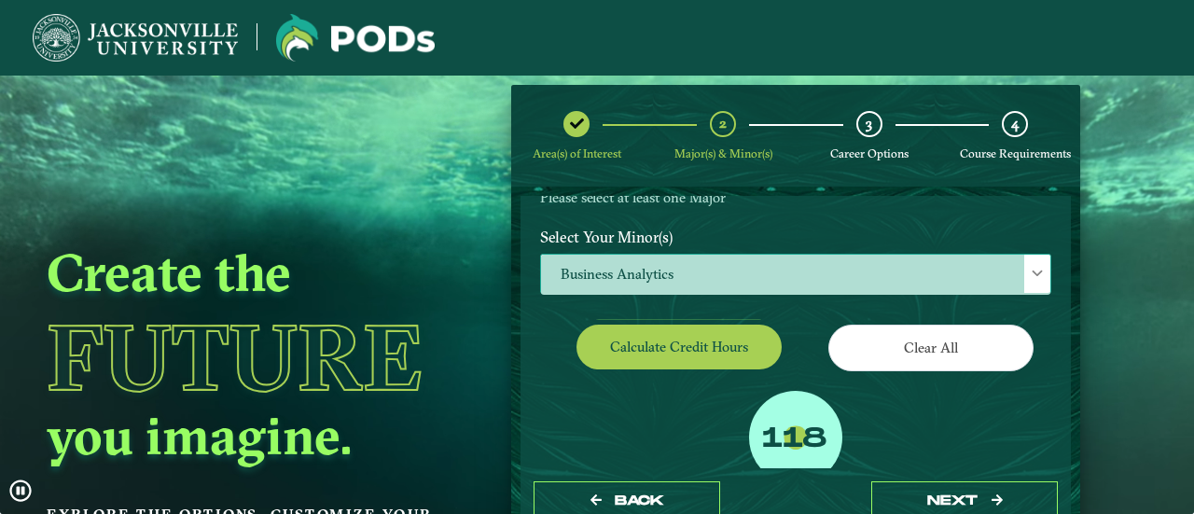
click at [694, 271] on span "Business Analytics" at bounding box center [795, 275] width 509 height 40
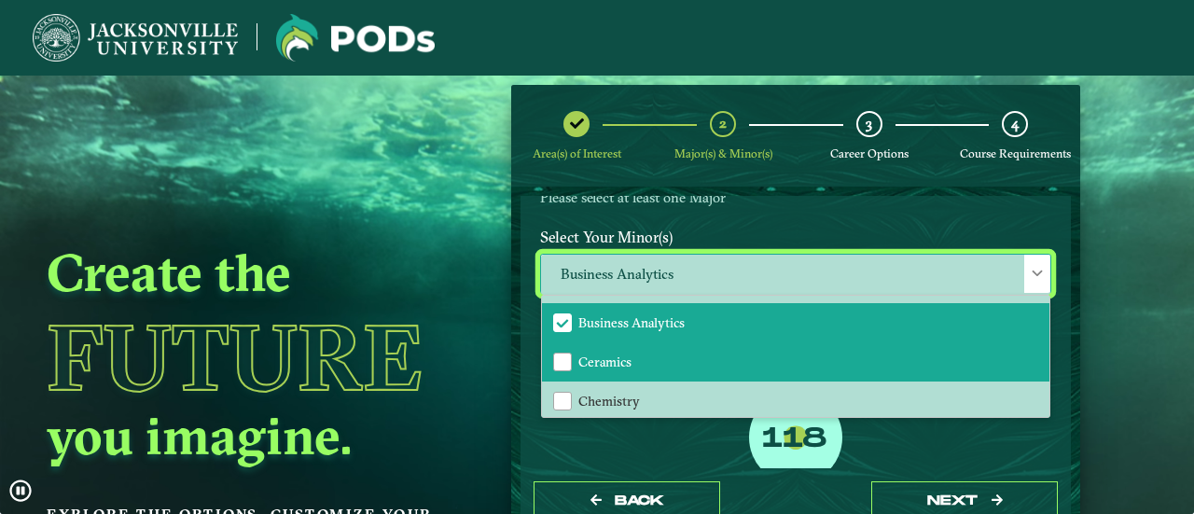
scroll to position [344, 0]
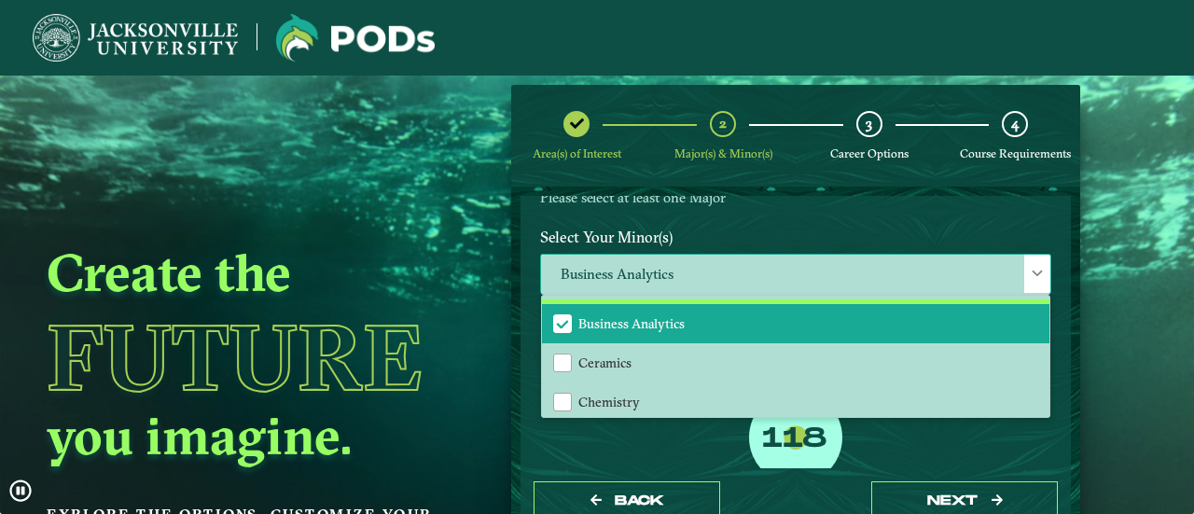
click at [621, 327] on span "Business Analytics" at bounding box center [631, 323] width 106 height 17
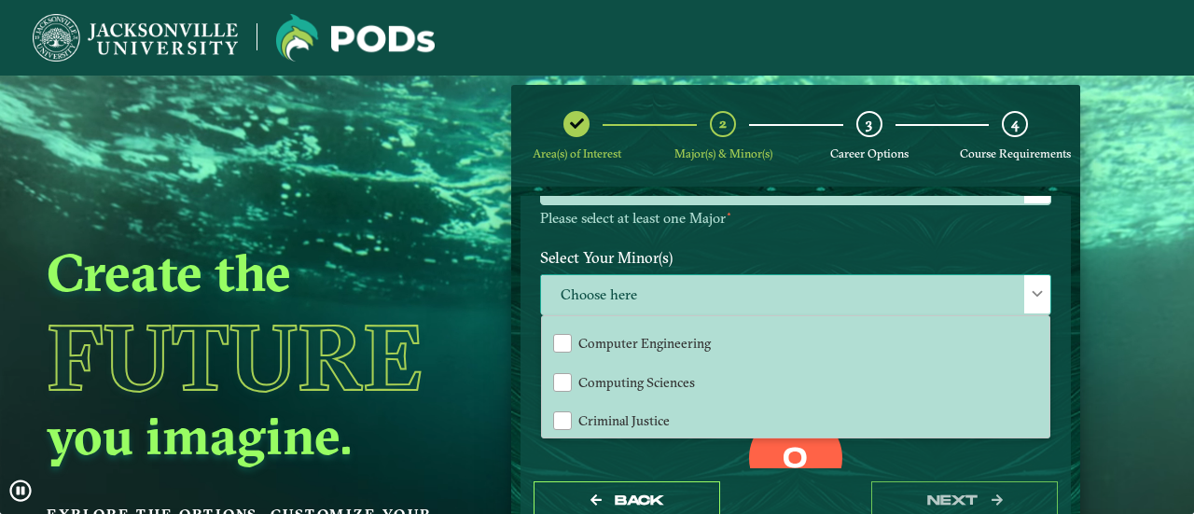
scroll to position [541, 0]
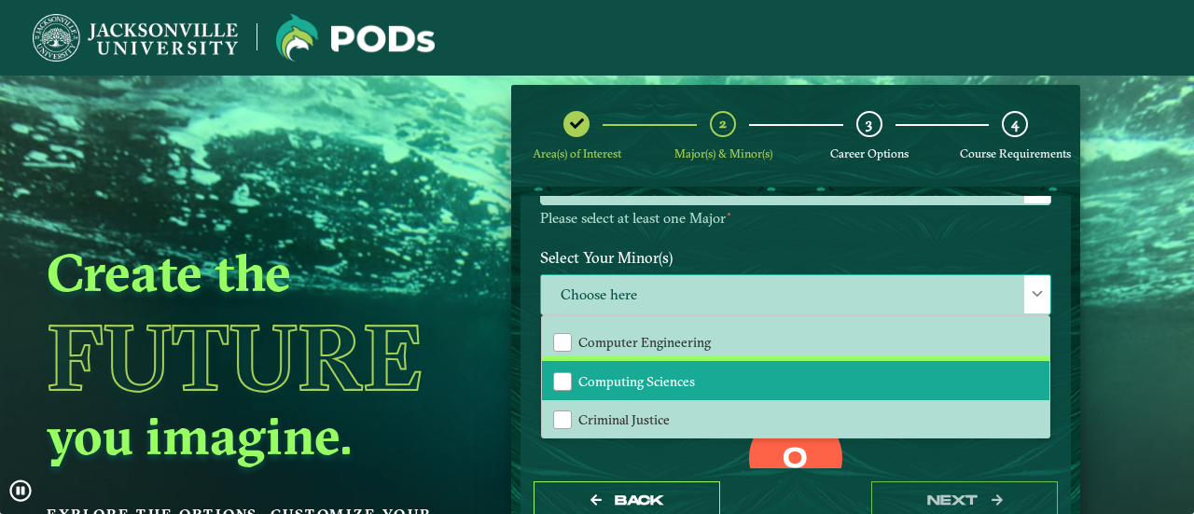
click at [653, 379] on span "Computing Sciences" at bounding box center [636, 381] width 117 height 17
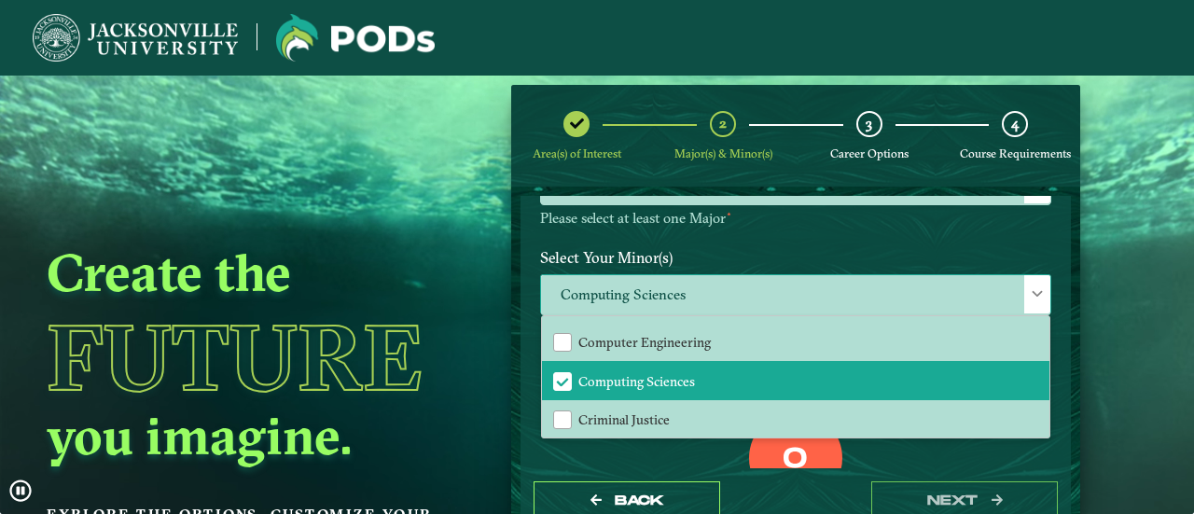
click at [719, 281] on span "Computing Sciences" at bounding box center [795, 295] width 509 height 40
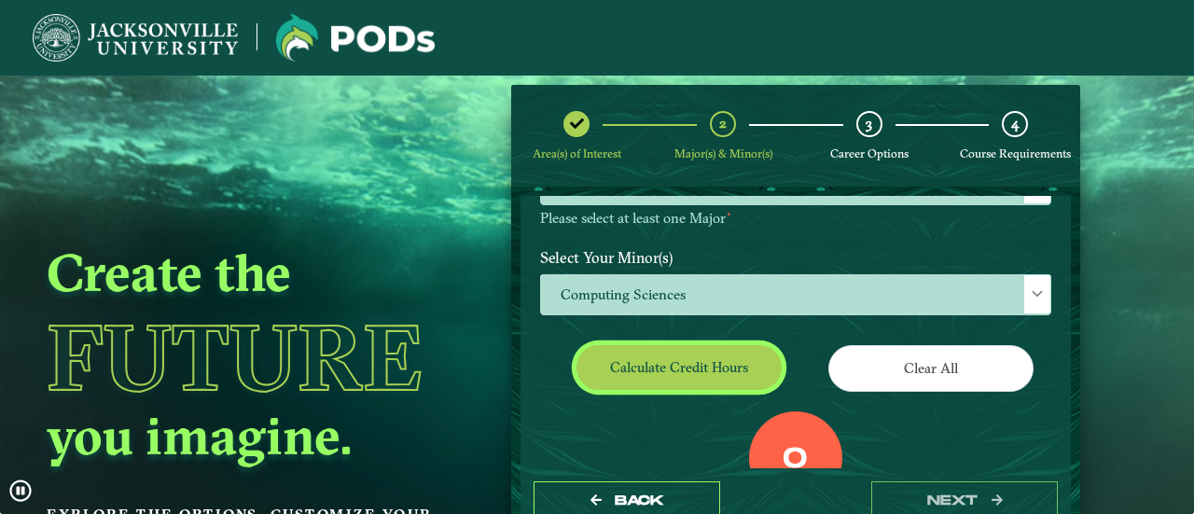
click at [689, 380] on button "Calculate credit hours" at bounding box center [678, 367] width 205 height 44
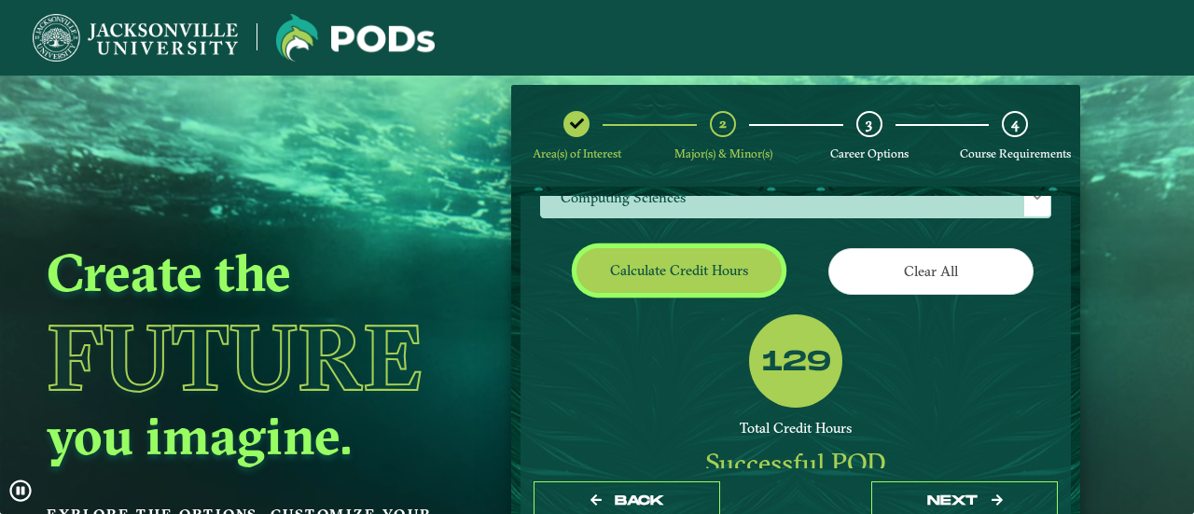
scroll to position [352, 0]
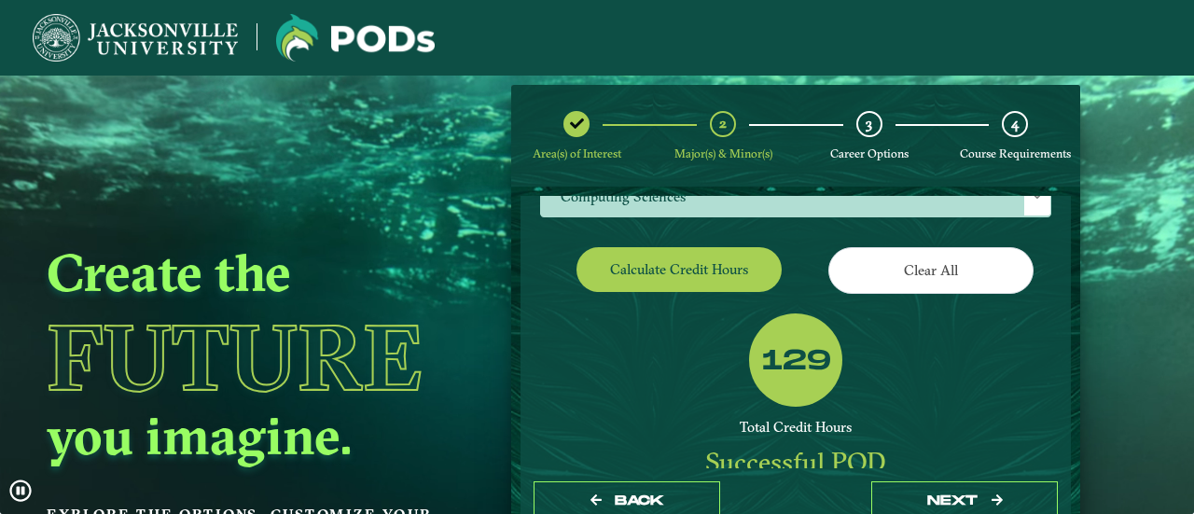
click at [784, 266] on div "Calculate credit hours" at bounding box center [661, 273] width 270 height 52
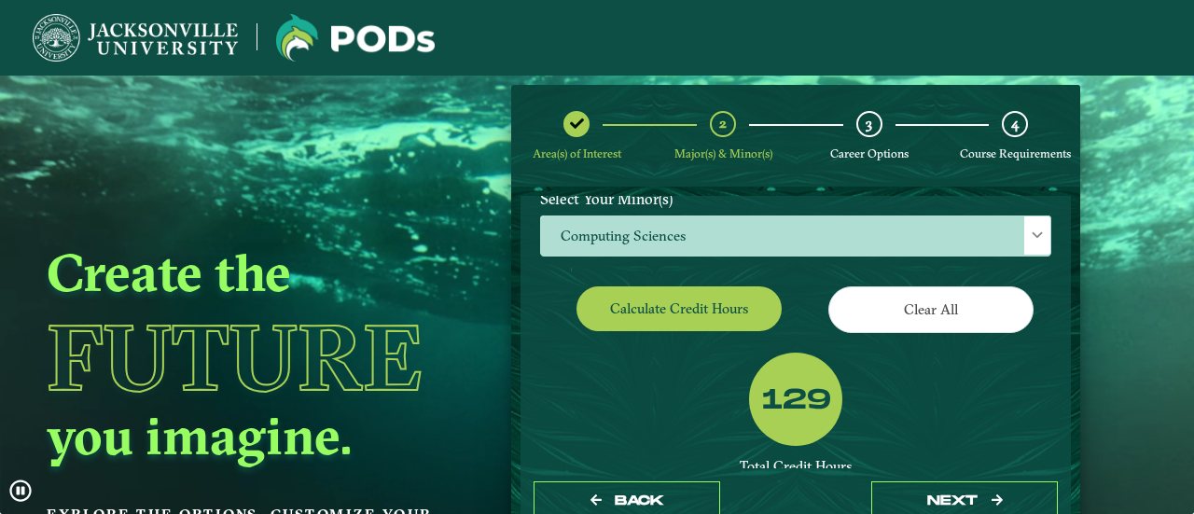
scroll to position [311, 0]
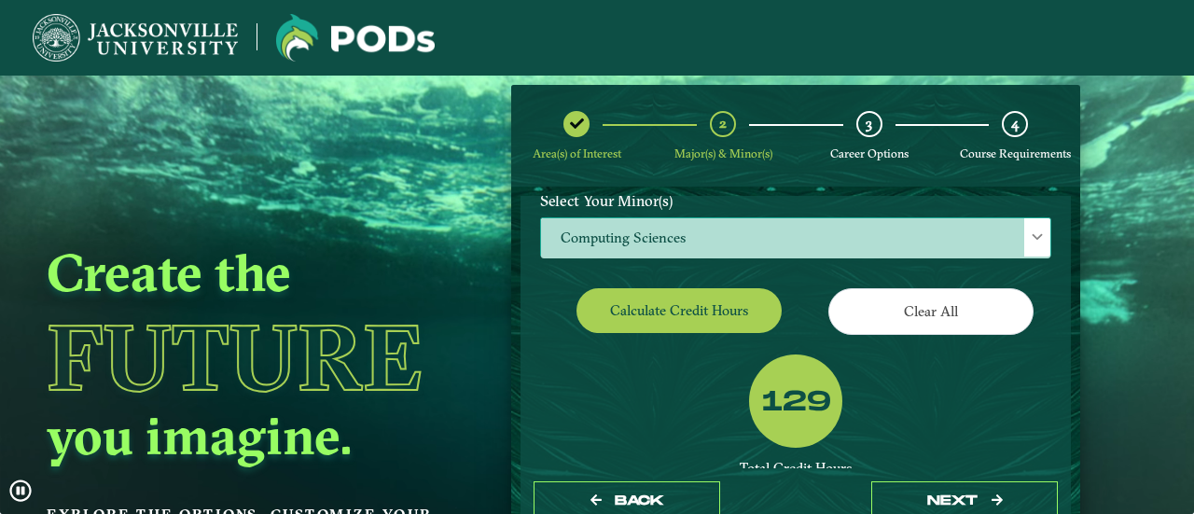
click at [806, 237] on span "Computing Sciences" at bounding box center [795, 238] width 509 height 40
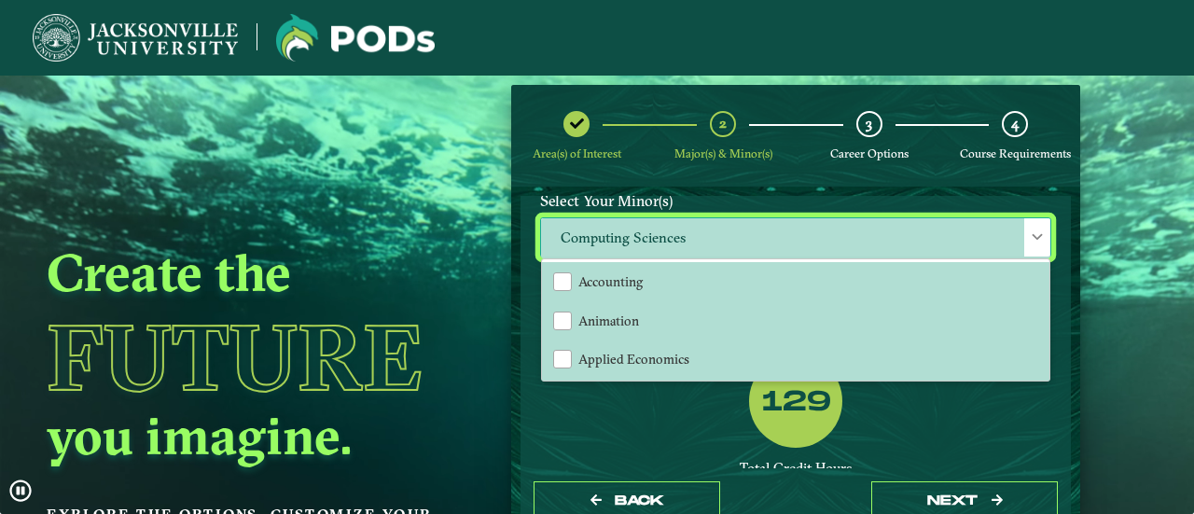
click at [800, 243] on span "Computing Sciences" at bounding box center [795, 238] width 509 height 40
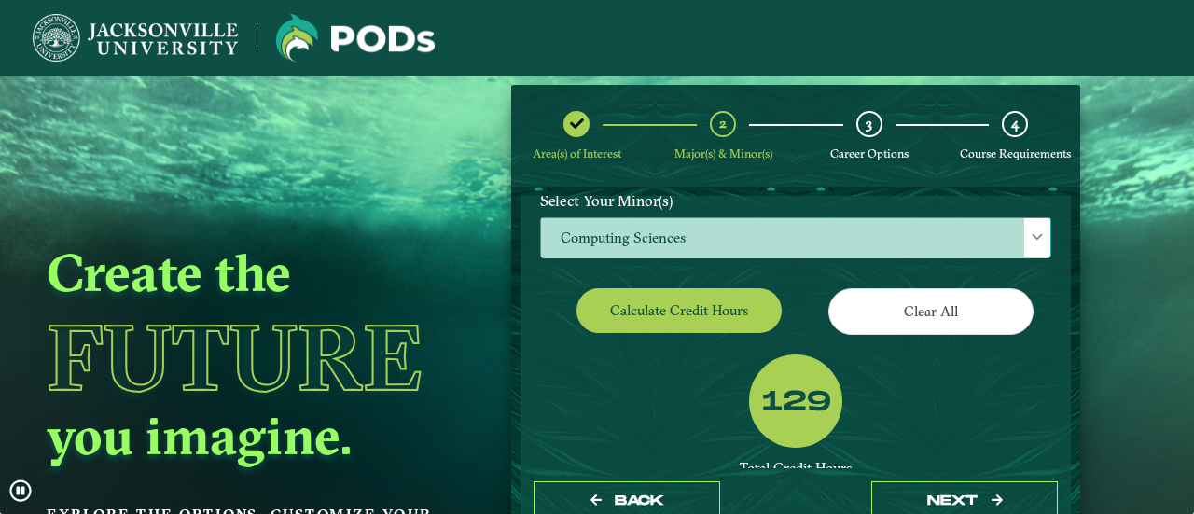
click at [802, 240] on span "Computing Sciences" at bounding box center [795, 238] width 509 height 40
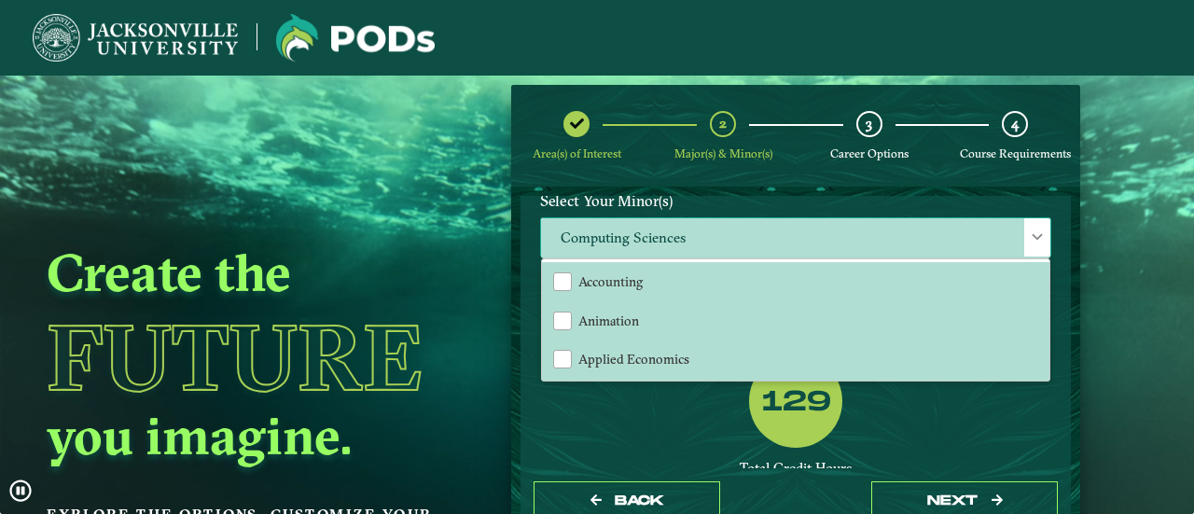
click at [802, 240] on span "Computing Sciences" at bounding box center [795, 238] width 509 height 40
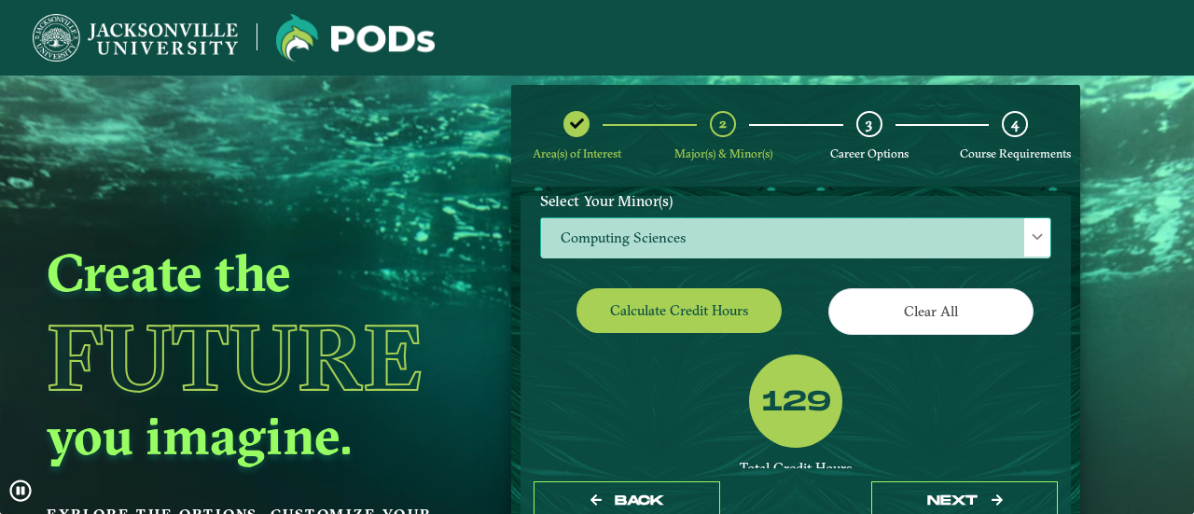
click at [802, 240] on span "Computing Sciences" at bounding box center [795, 238] width 509 height 40
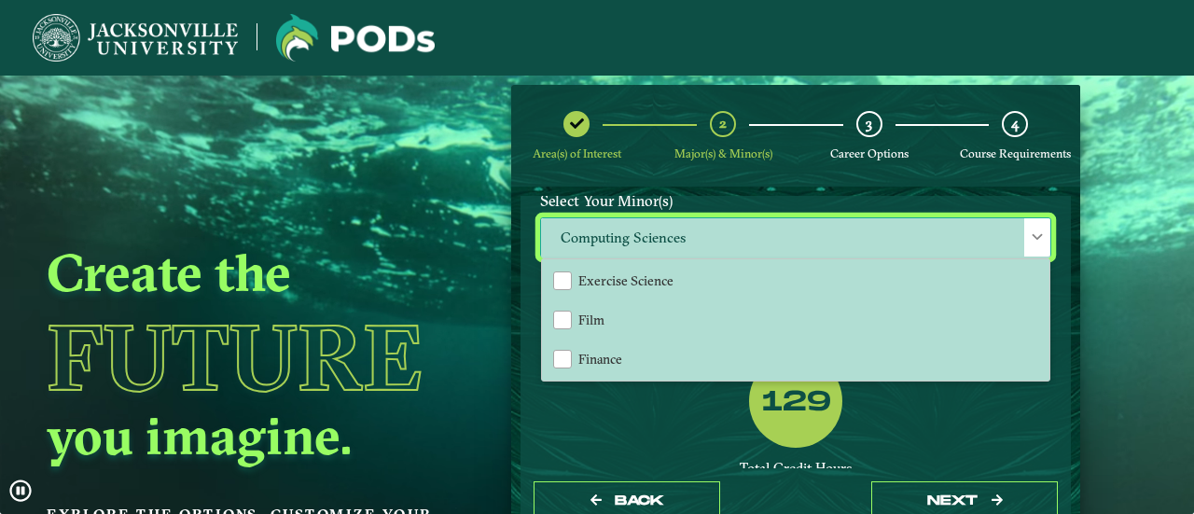
scroll to position [761, 0]
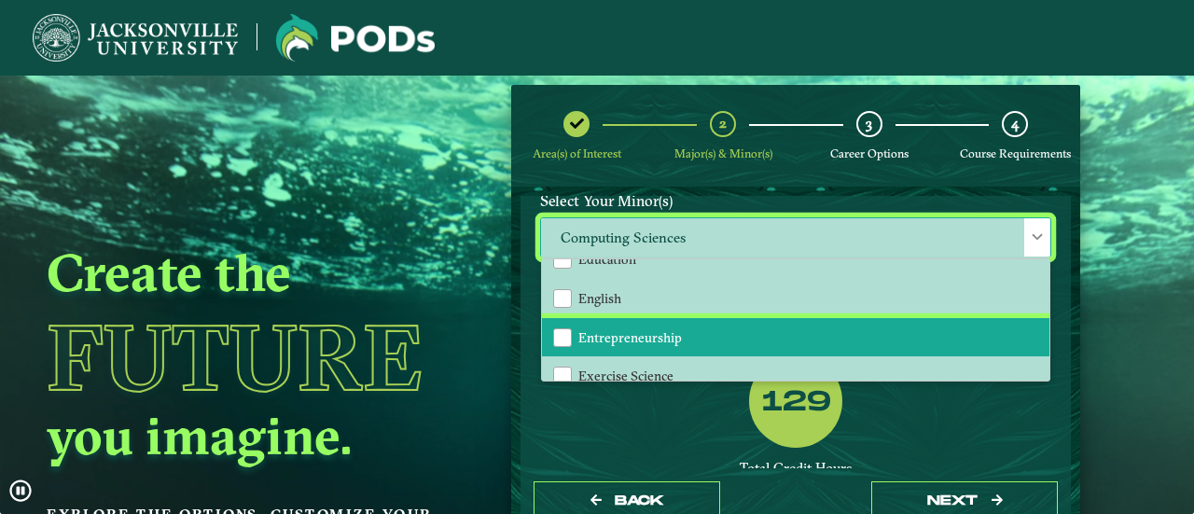
click at [755, 326] on li "Entrepreneurship" at bounding box center [795, 337] width 507 height 39
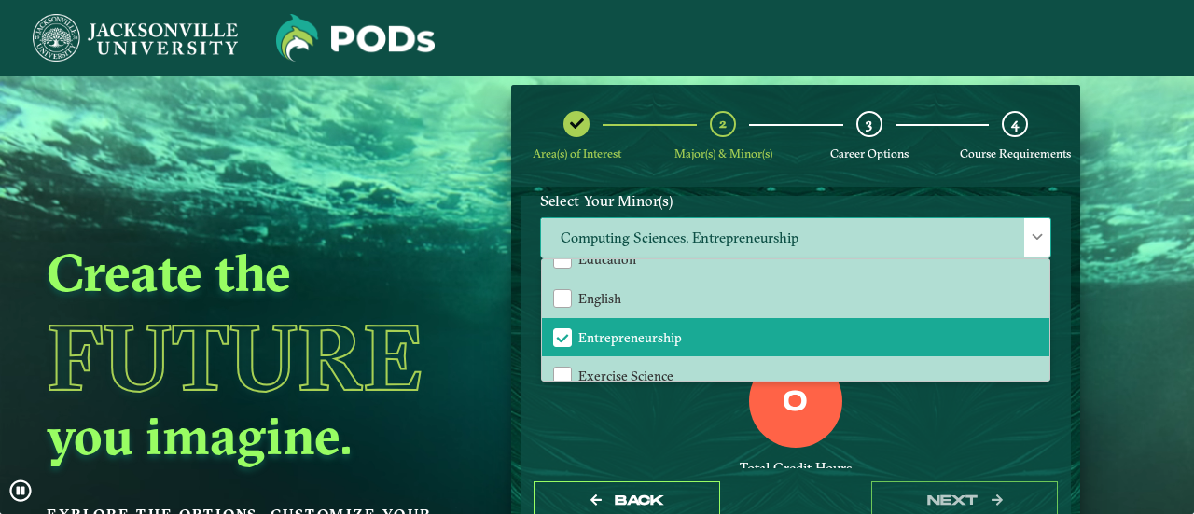
click at [756, 234] on span "Computing Sciences, Entrepreneurship" at bounding box center [795, 238] width 509 height 40
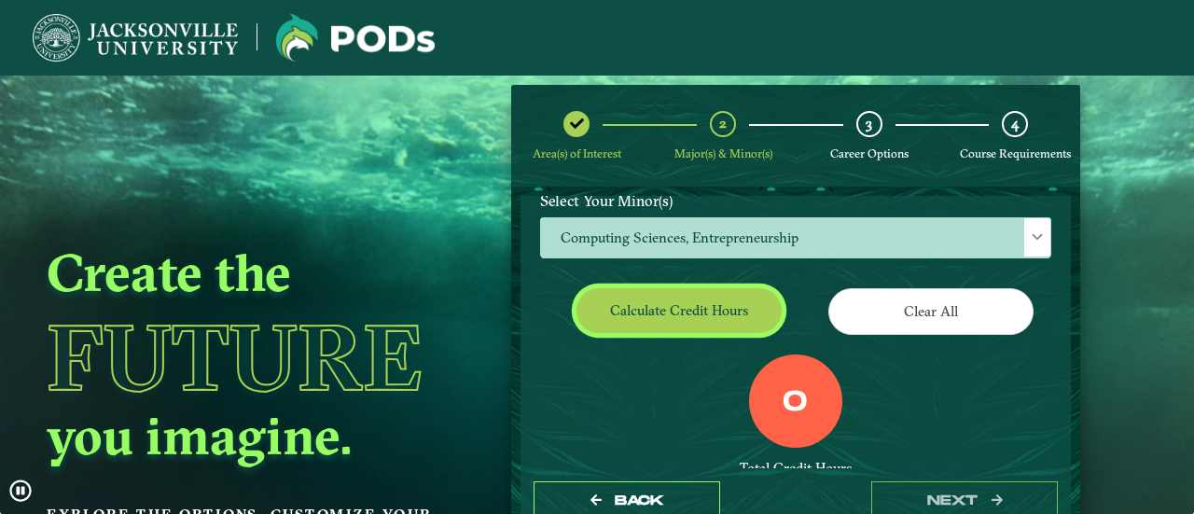
click at [679, 303] on button "Calculate credit hours" at bounding box center [678, 310] width 205 height 44
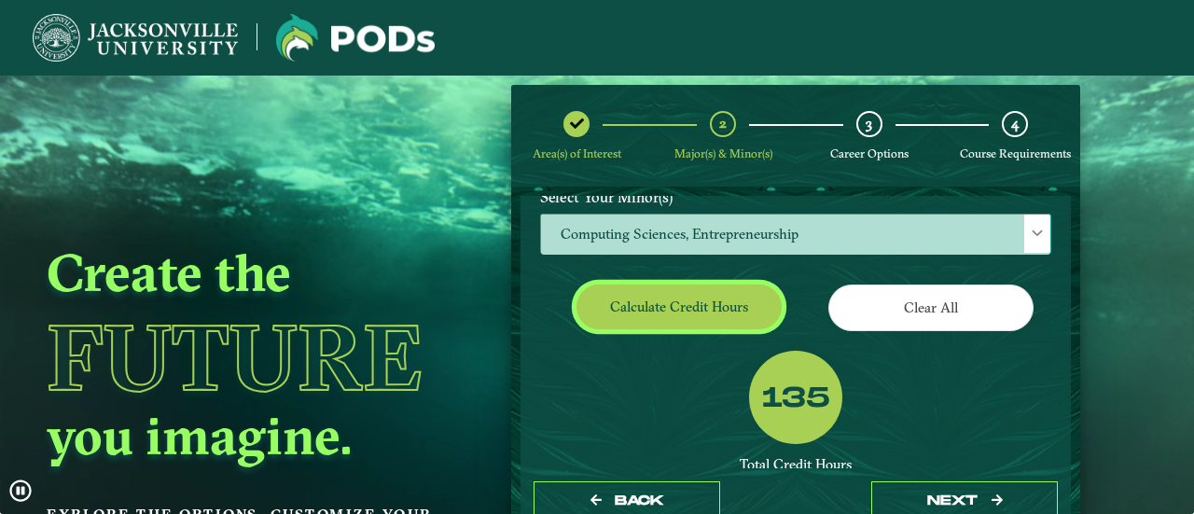
scroll to position [312, 0]
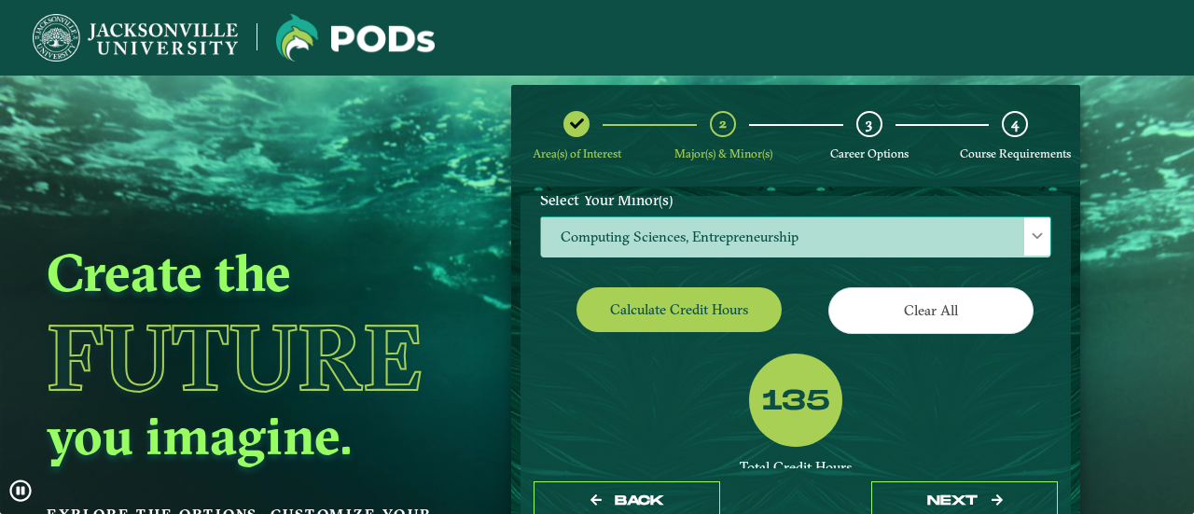
click at [696, 243] on span "Computing Sciences, Entrepreneurship" at bounding box center [795, 237] width 509 height 40
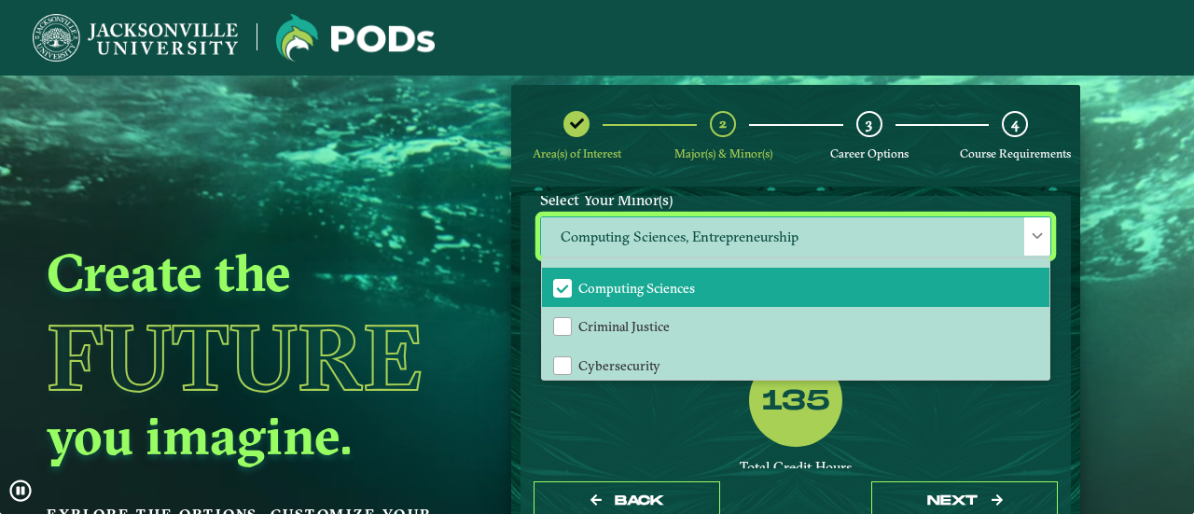
scroll to position [576, 0]
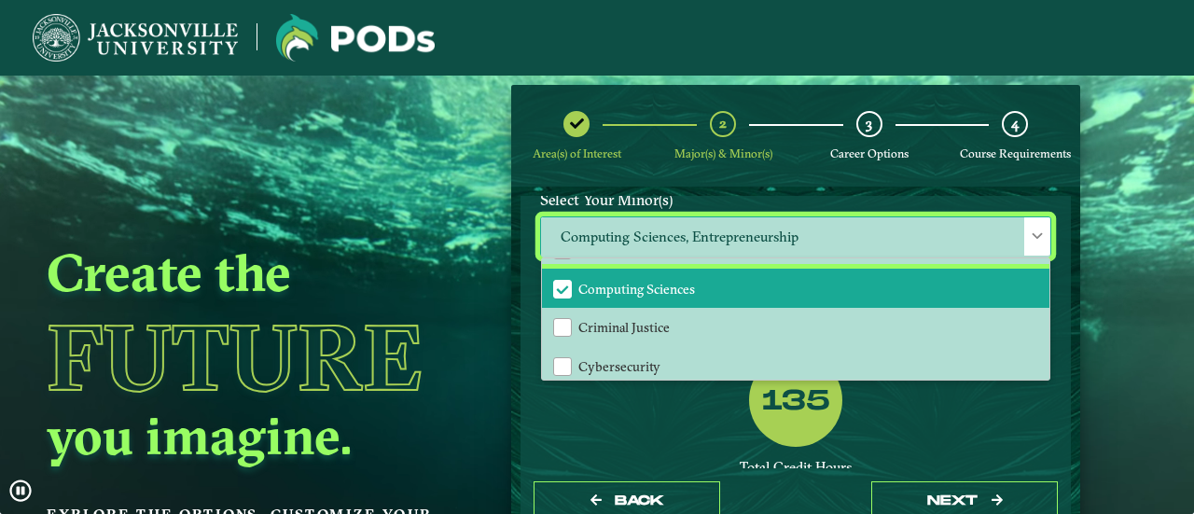
click at [683, 292] on span "Computing Sciences" at bounding box center [636, 289] width 117 height 17
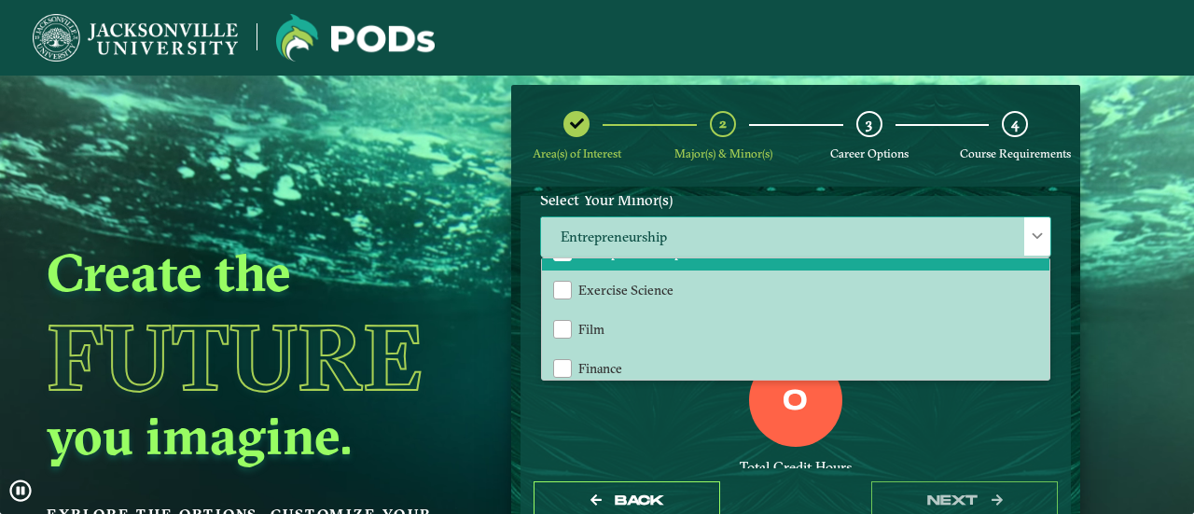
scroll to position [803, 0]
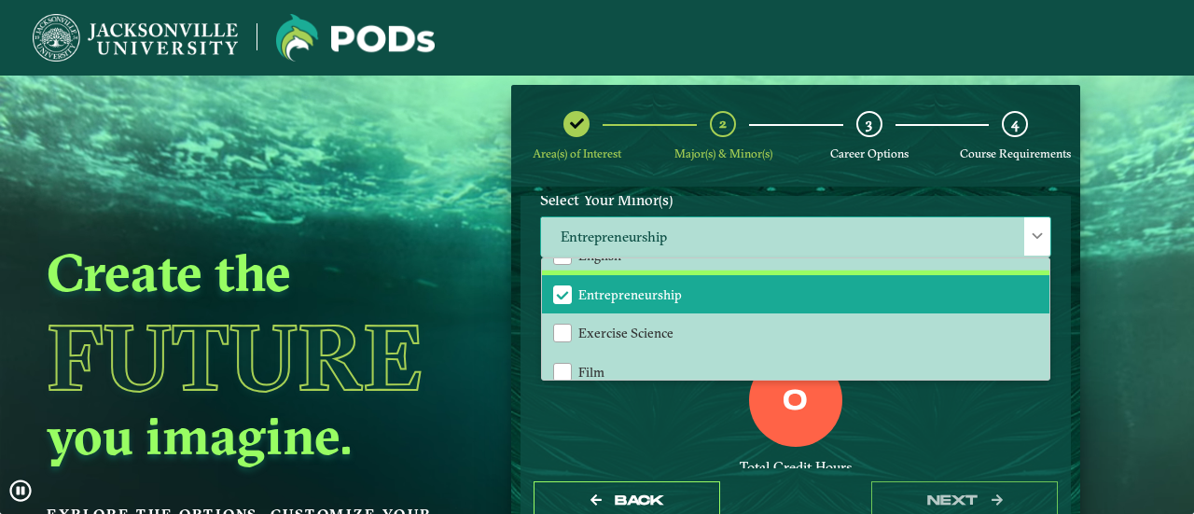
click at [664, 286] on span "Entrepreneurship" at bounding box center [630, 294] width 104 height 17
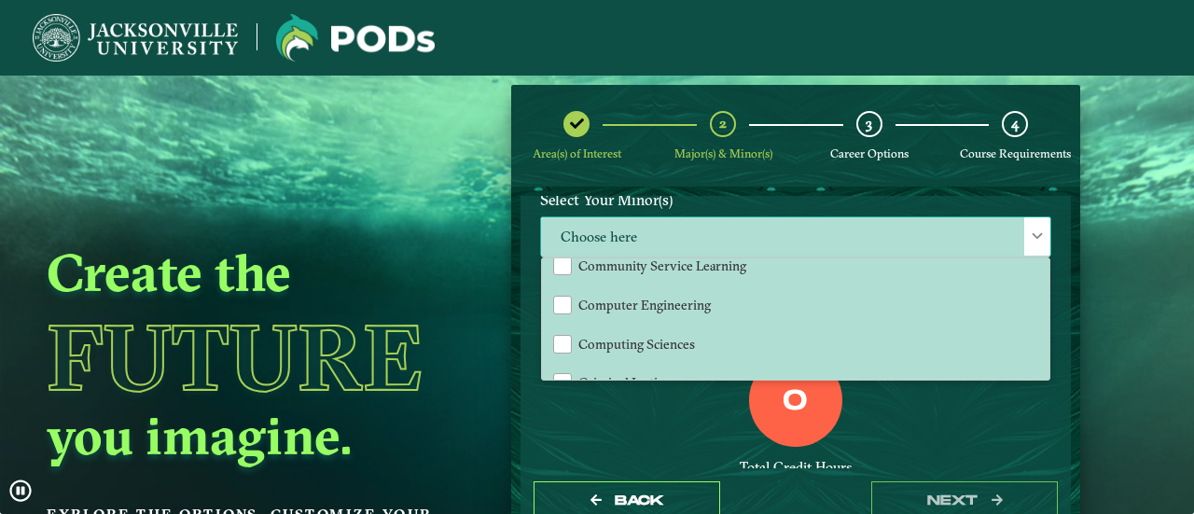
scroll to position [520, 0]
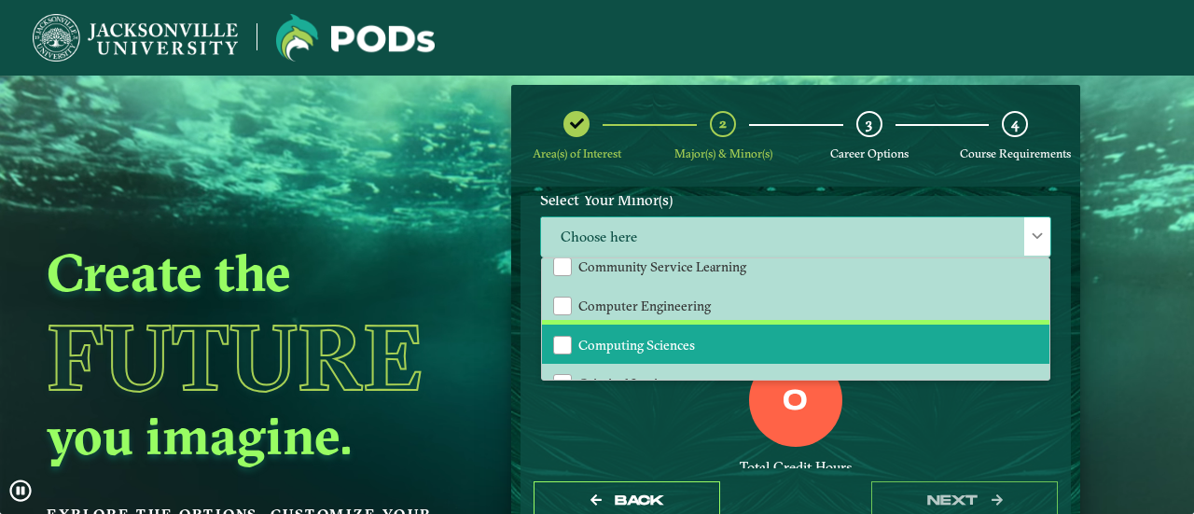
click at [647, 352] on li "Computing Sciences" at bounding box center [795, 344] width 507 height 39
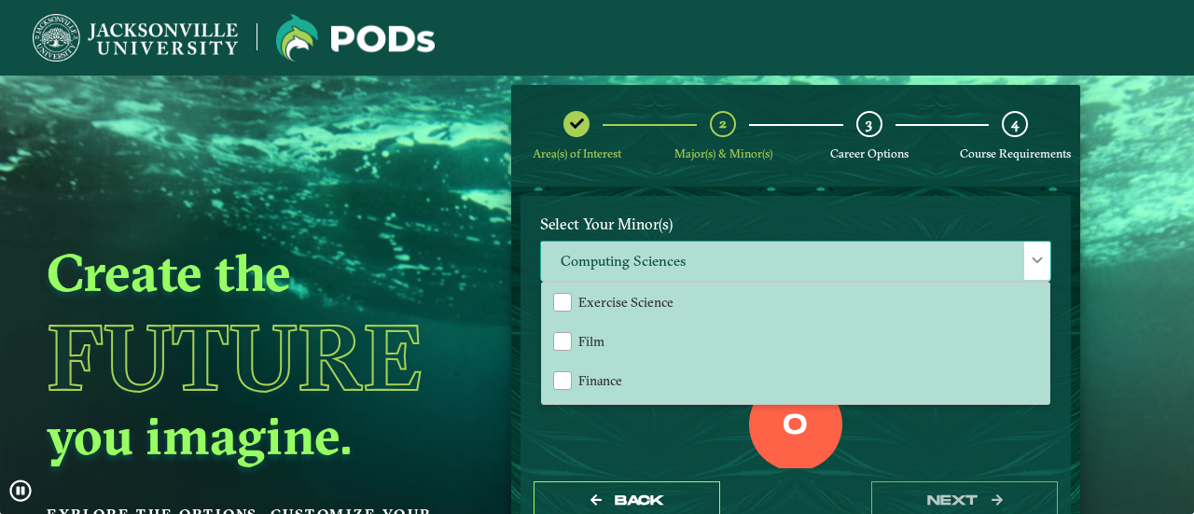
scroll to position [856, 0]
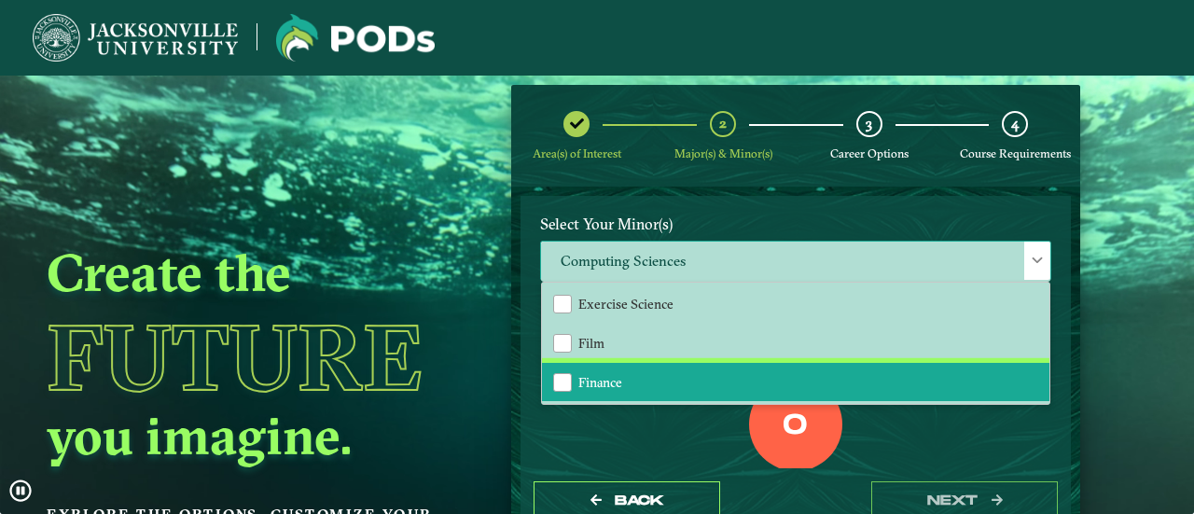
click at [638, 380] on li "Finance" at bounding box center [795, 382] width 507 height 39
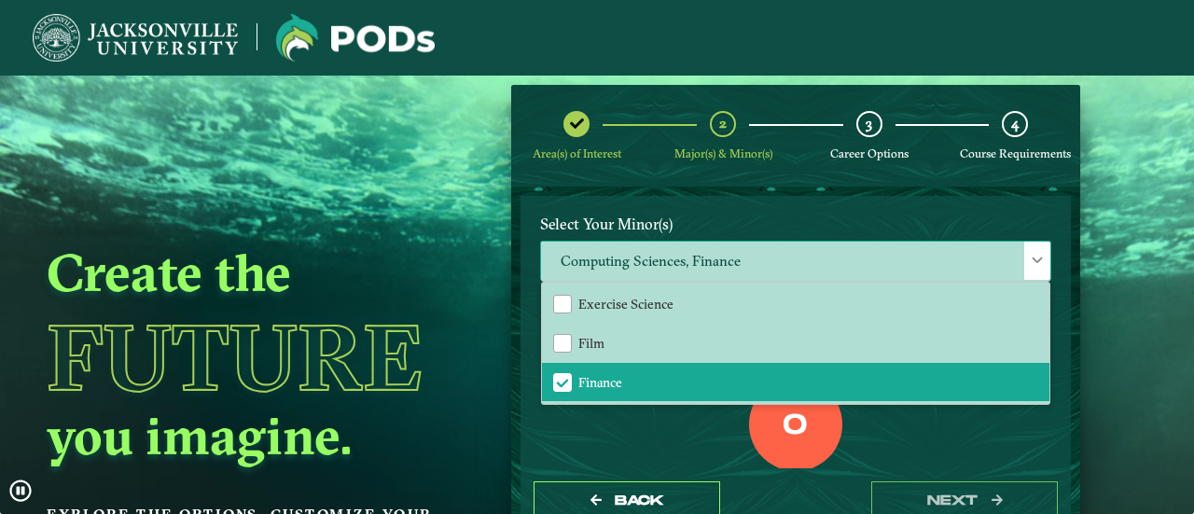
click at [681, 252] on span "Computing Sciences, Finance" at bounding box center [795, 262] width 509 height 40
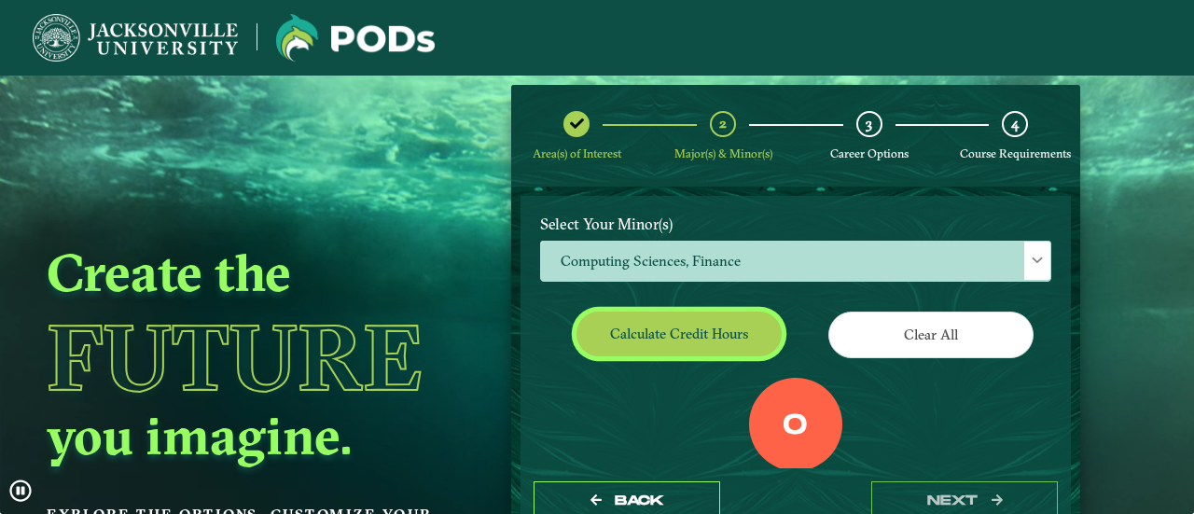
click at [663, 347] on button "Calculate credit hours" at bounding box center [678, 334] width 205 height 44
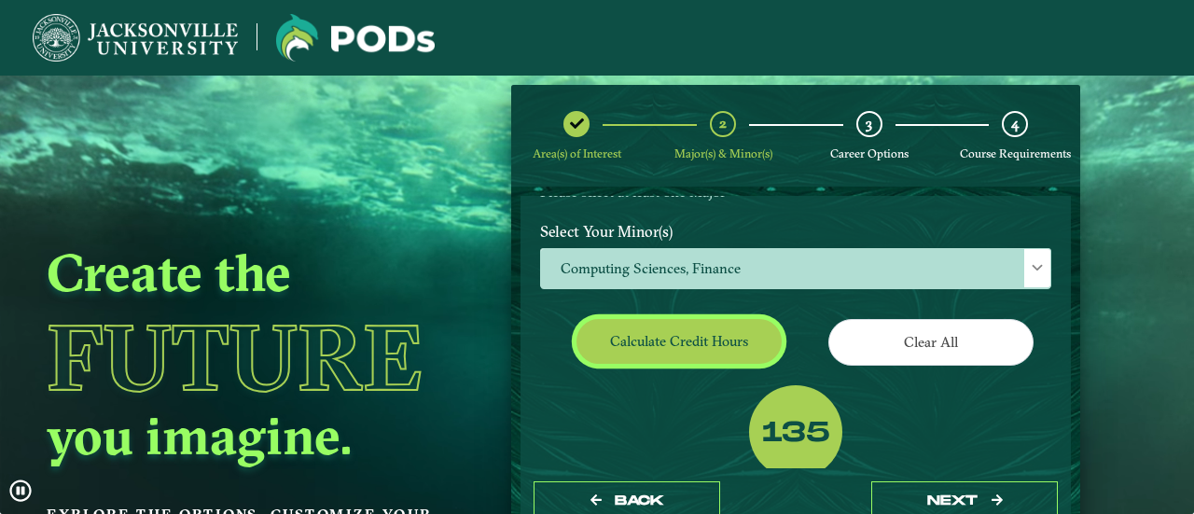
scroll to position [275, 0]
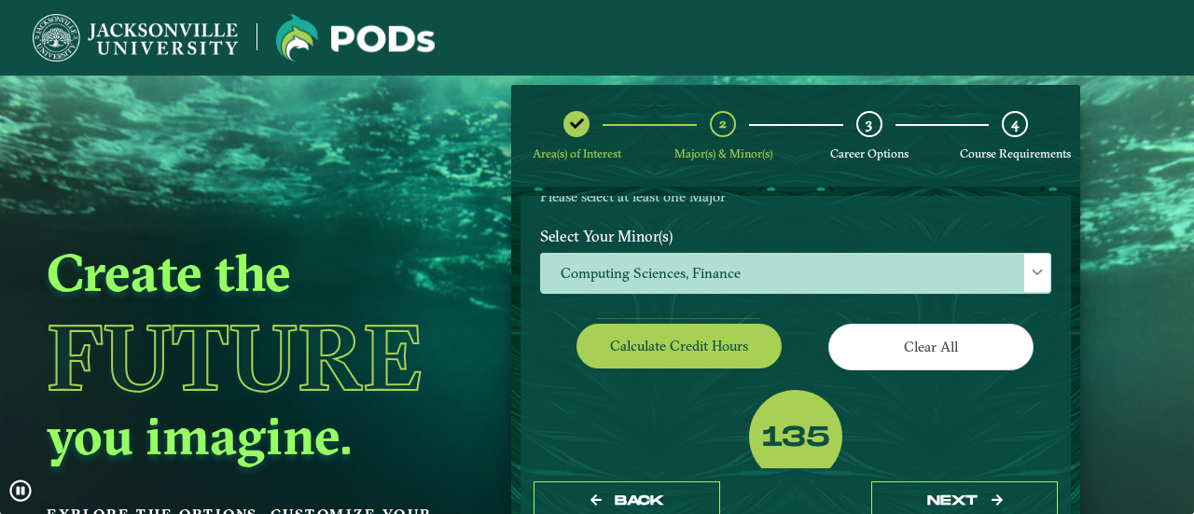
click at [702, 278] on span "Computing Sciences, Finance" at bounding box center [795, 274] width 509 height 40
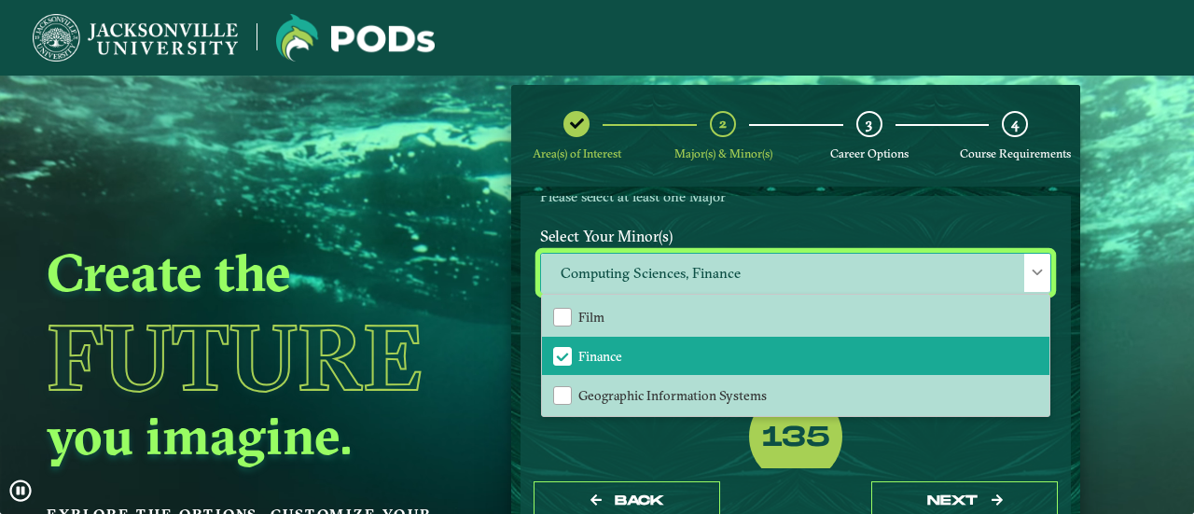
scroll to position [898, 0]
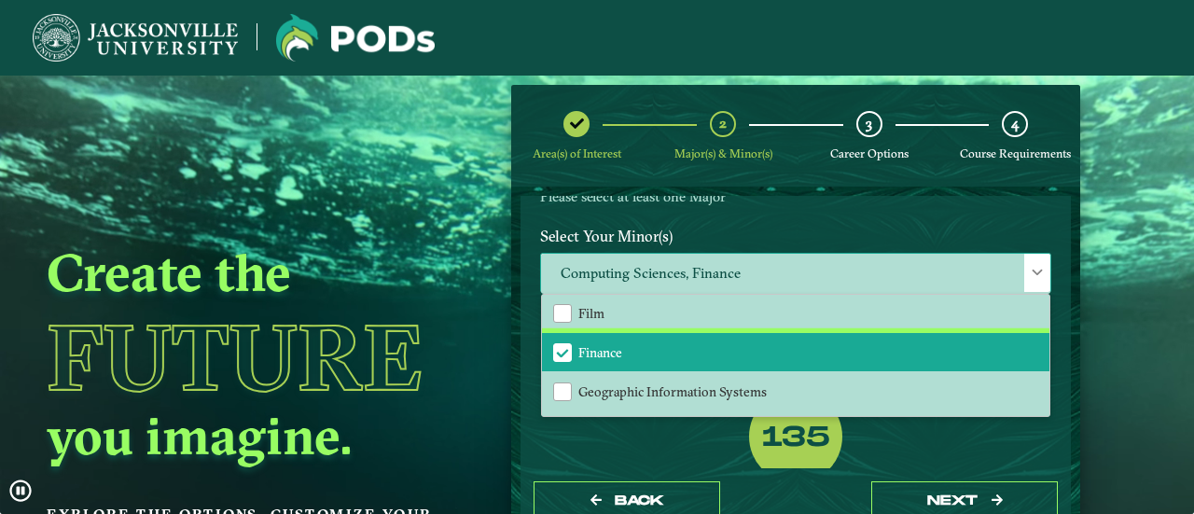
click at [673, 355] on li "Finance" at bounding box center [795, 352] width 507 height 39
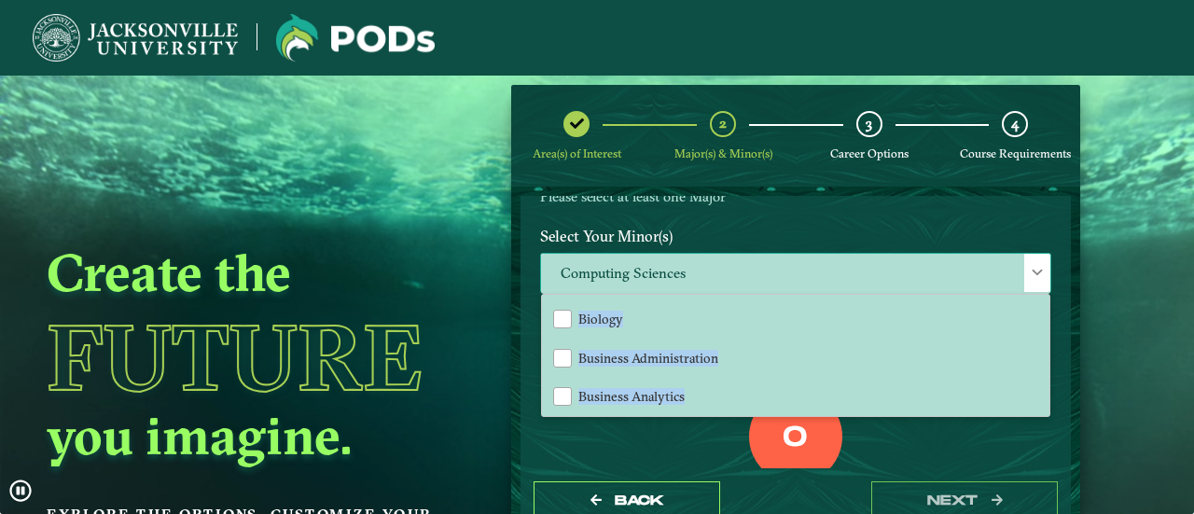
scroll to position [40, 0]
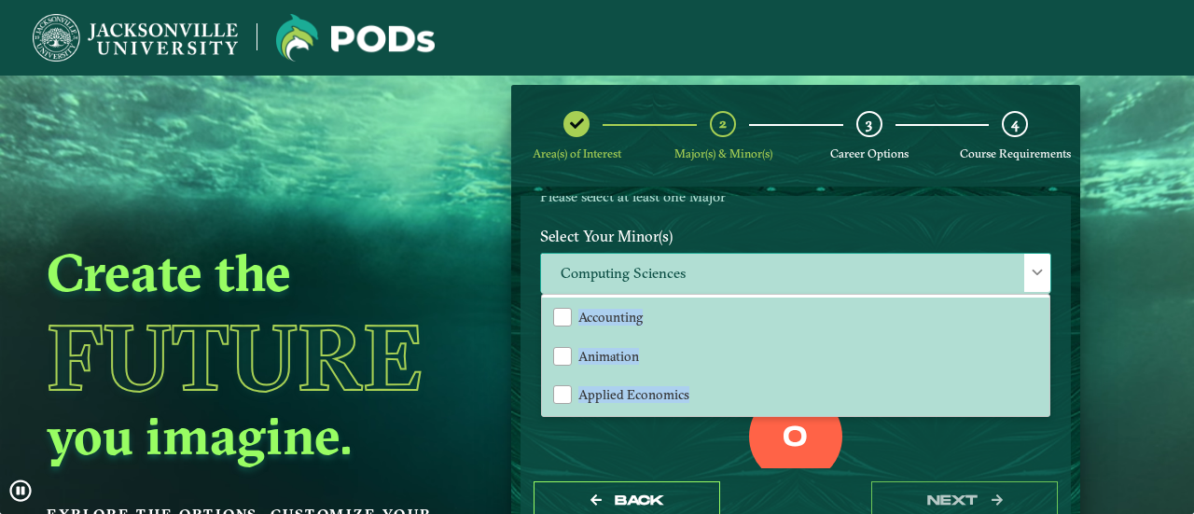
drag, startPoint x: 681, startPoint y: 345, endPoint x: 807, endPoint y: 281, distance: 141.4
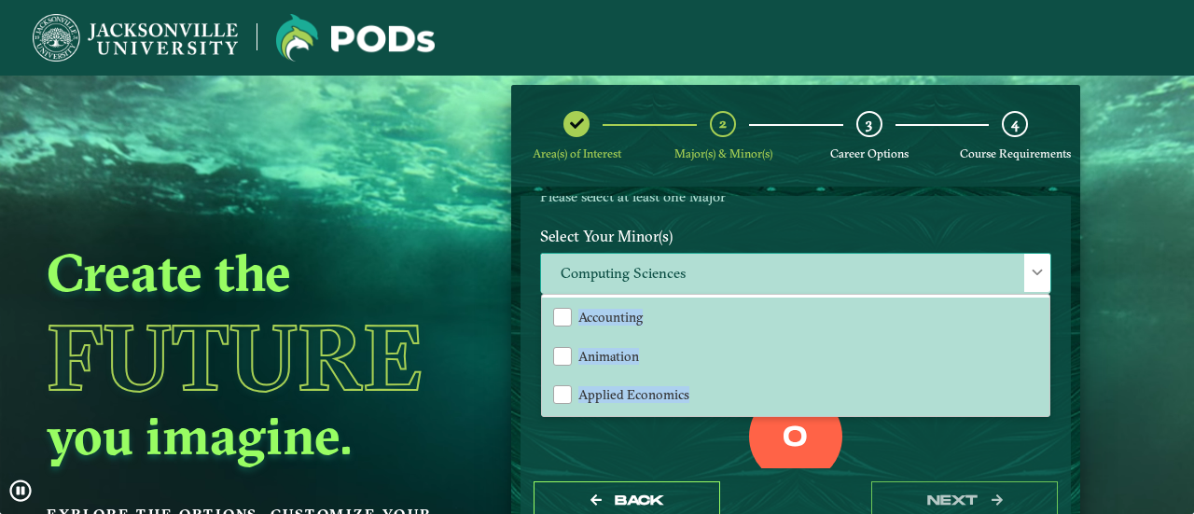
click at [807, 281] on div "Computing Sciences Accounting Animation Applied Economics Applied Mathematics A…" at bounding box center [795, 273] width 511 height 40
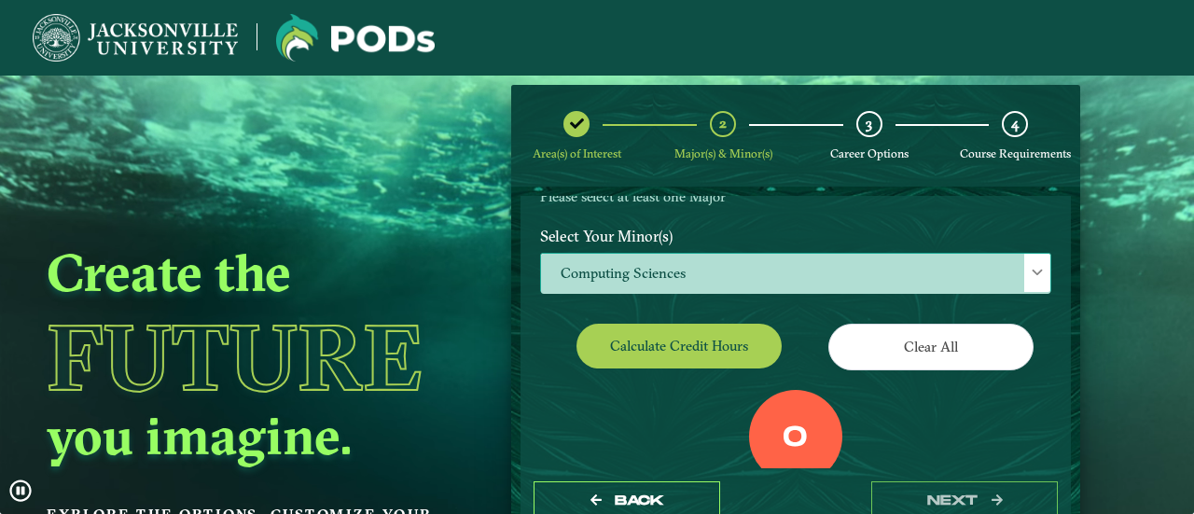
scroll to position [0, 0]
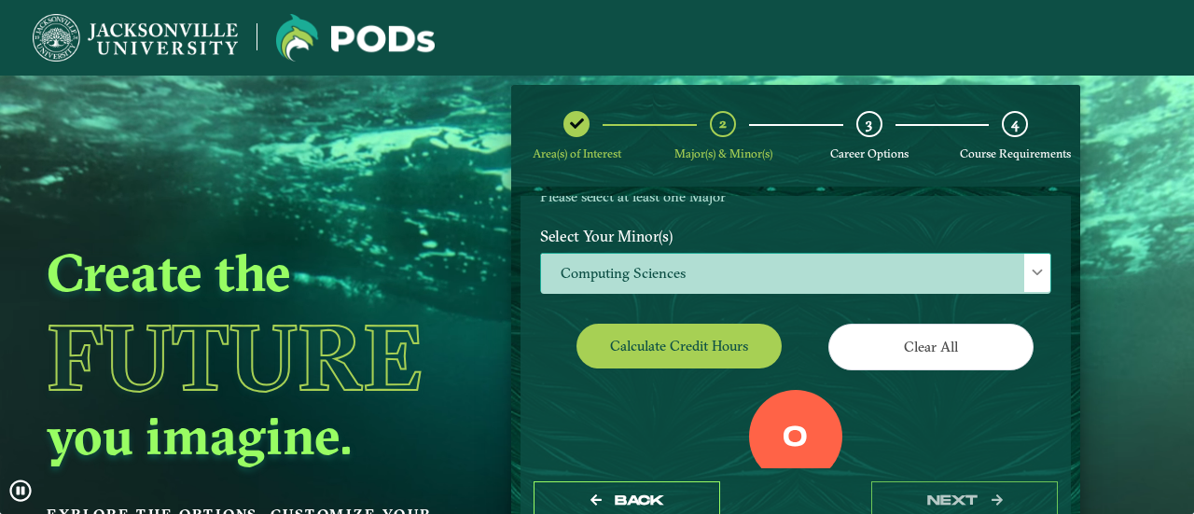
click at [813, 266] on span "Computing Sciences" at bounding box center [795, 274] width 509 height 40
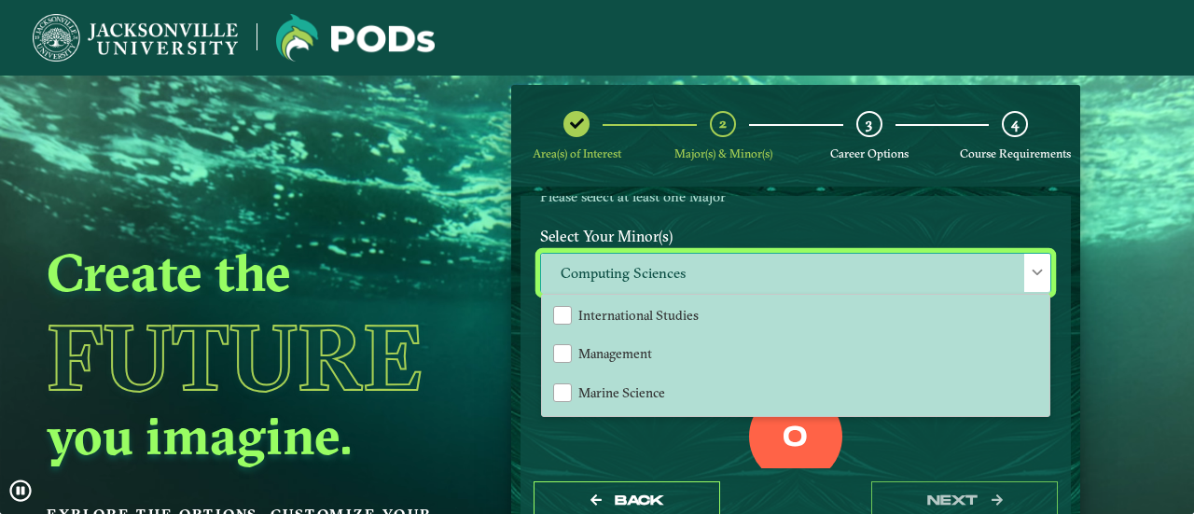
scroll to position [1221, 0]
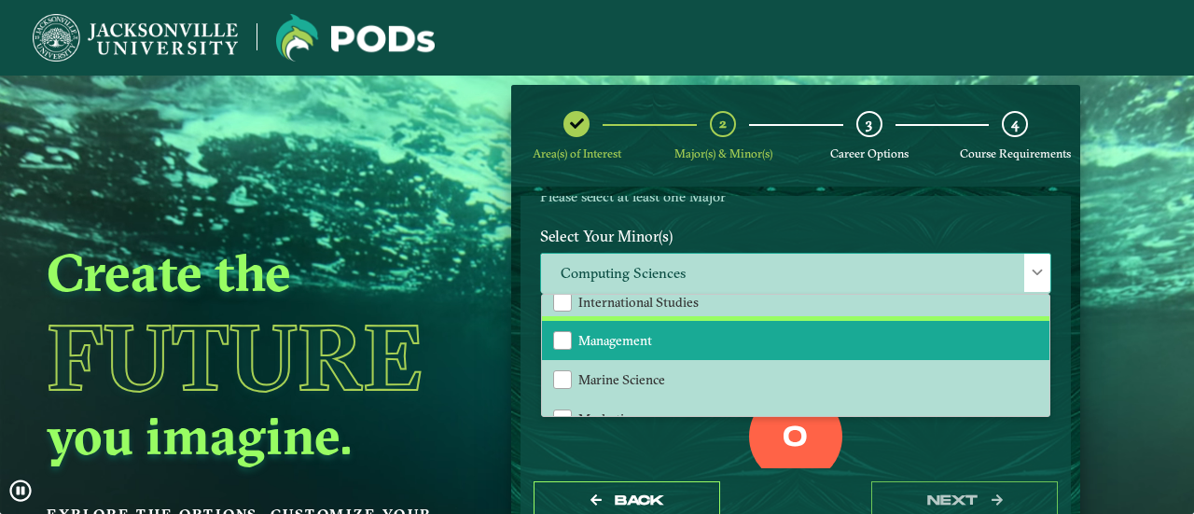
click at [756, 321] on li "Management" at bounding box center [795, 340] width 507 height 39
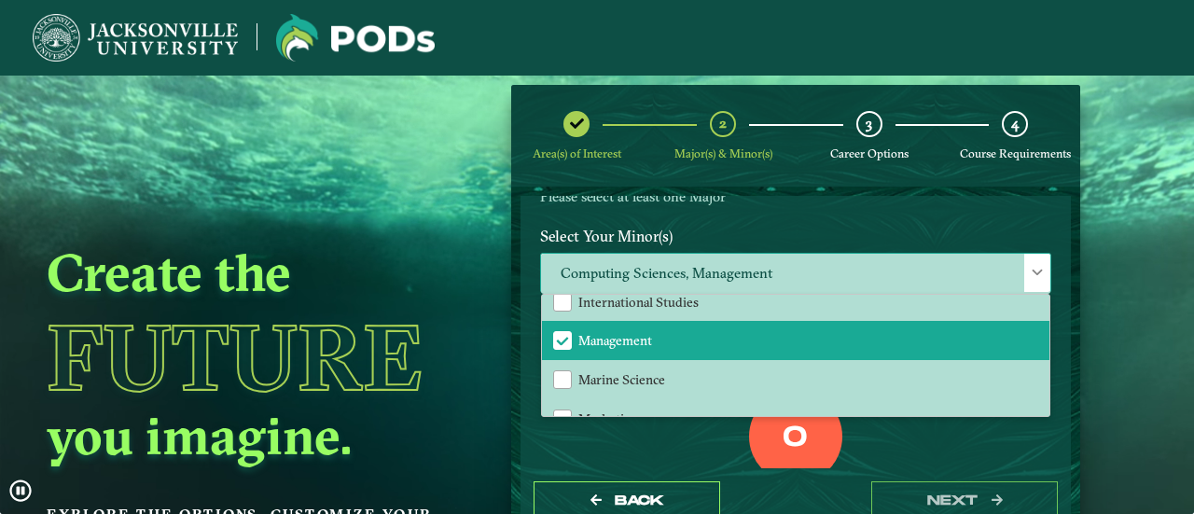
click at [812, 260] on span "Computing Sciences, Management" at bounding box center [795, 274] width 509 height 40
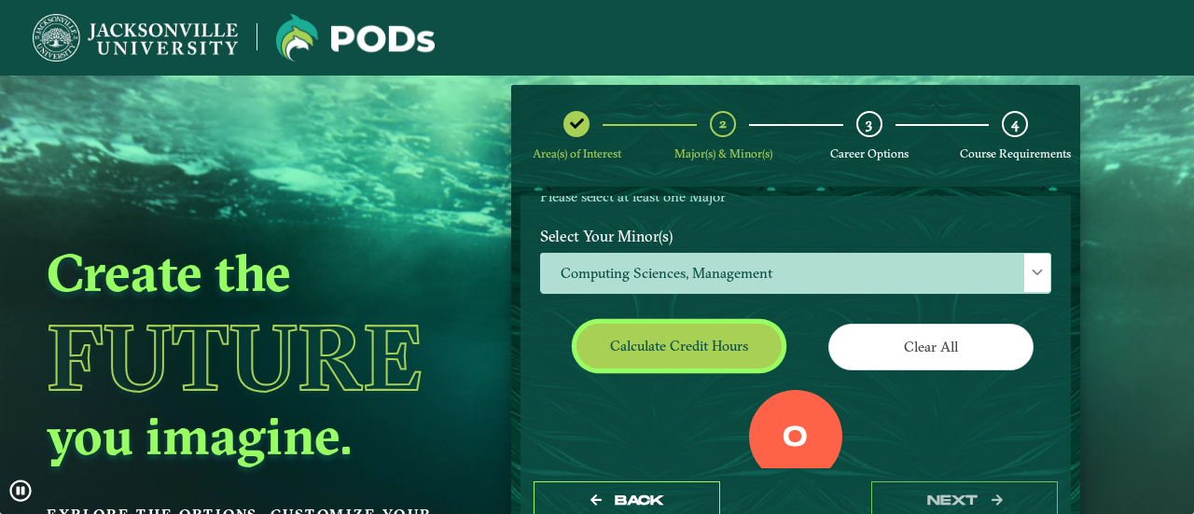
click at [728, 344] on button "Calculate credit hours" at bounding box center [678, 346] width 205 height 44
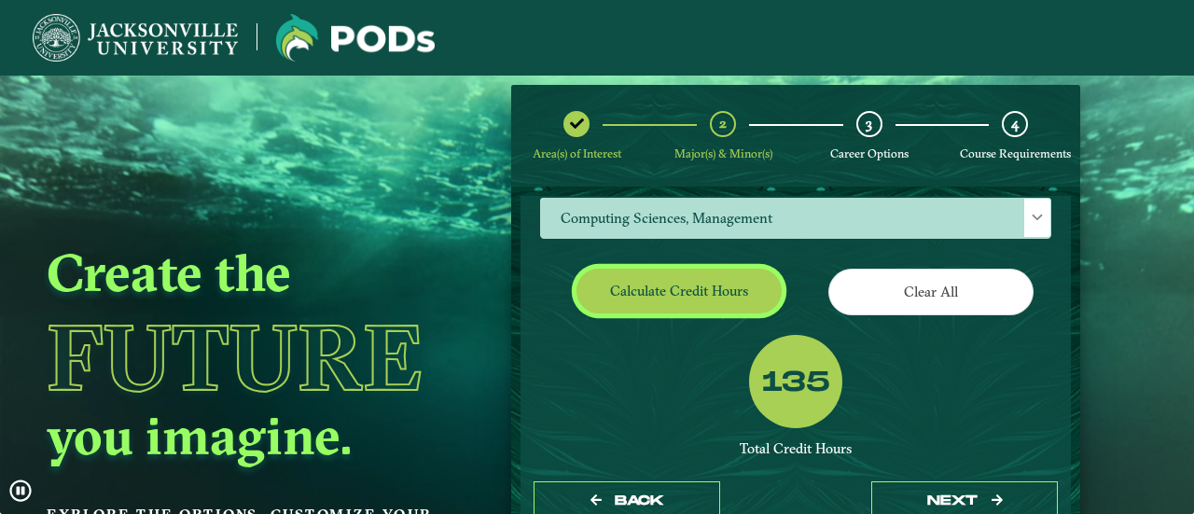
scroll to position [267, 0]
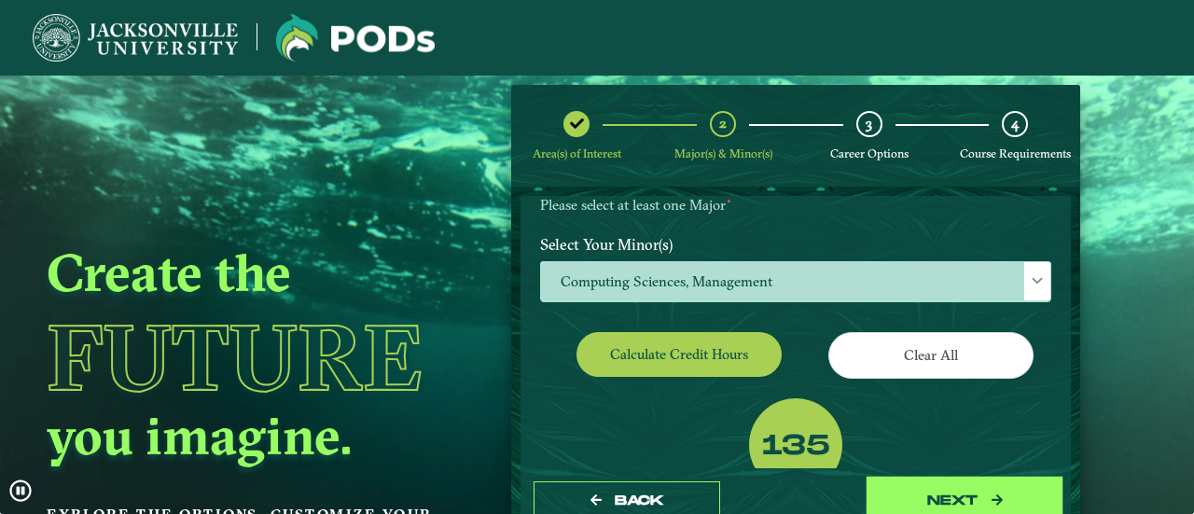
click at [933, 486] on button "next" at bounding box center [964, 500] width 187 height 38
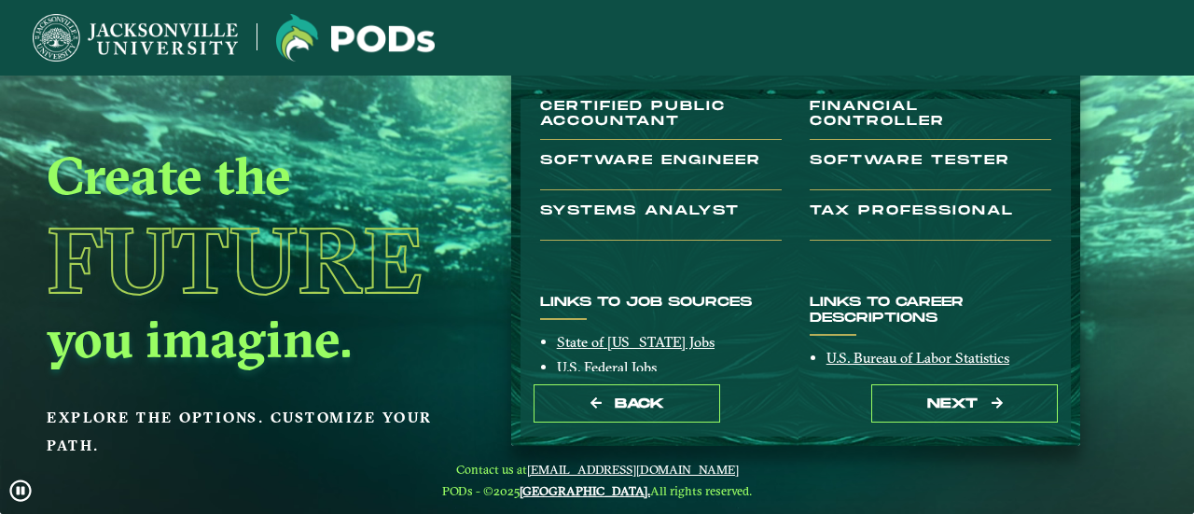
scroll to position [281, 0]
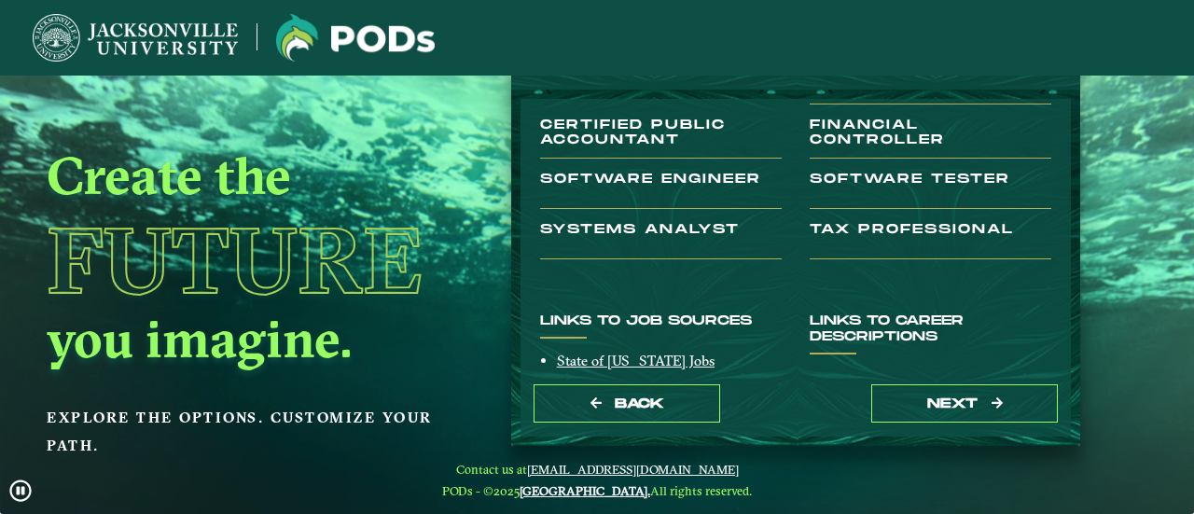
click at [551, 254] on h3 "Systems Analyst" at bounding box center [661, 240] width 242 height 37
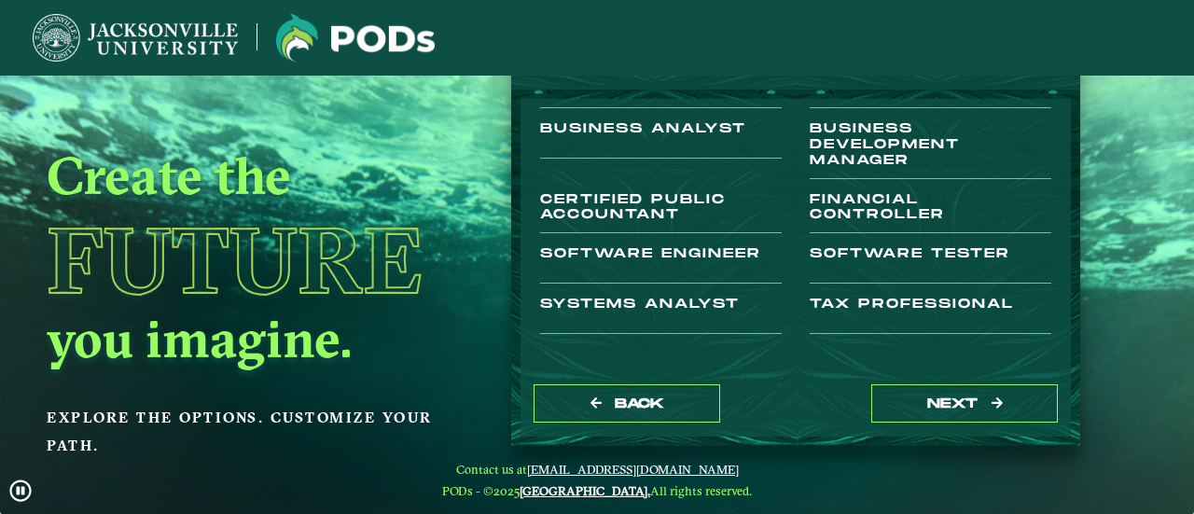
scroll to position [158, 0]
